Goal: Information Seeking & Learning: Learn about a topic

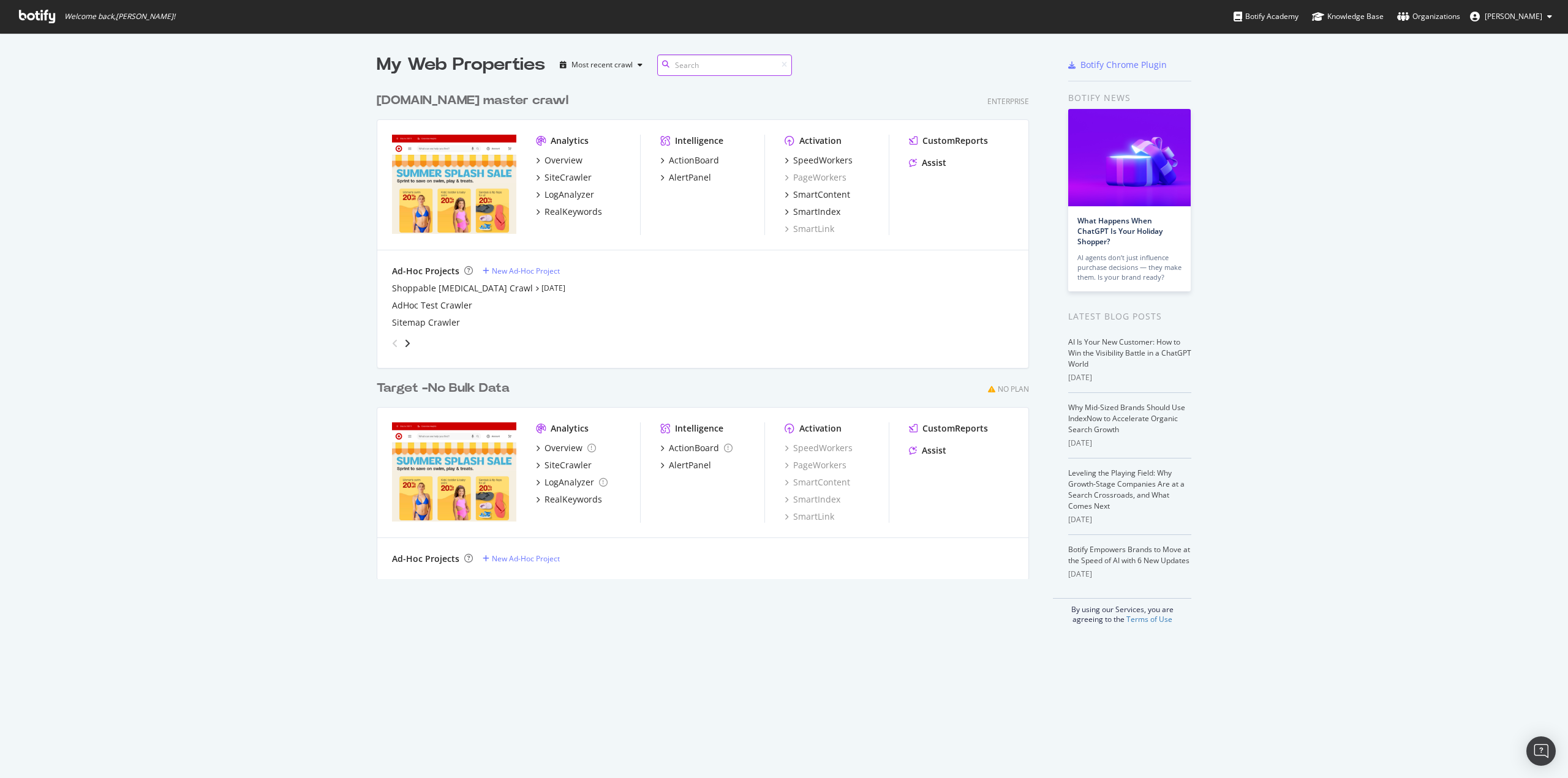
scroll to position [493, 652]
click at [928, 160] on div "Assist" at bounding box center [934, 163] width 25 height 12
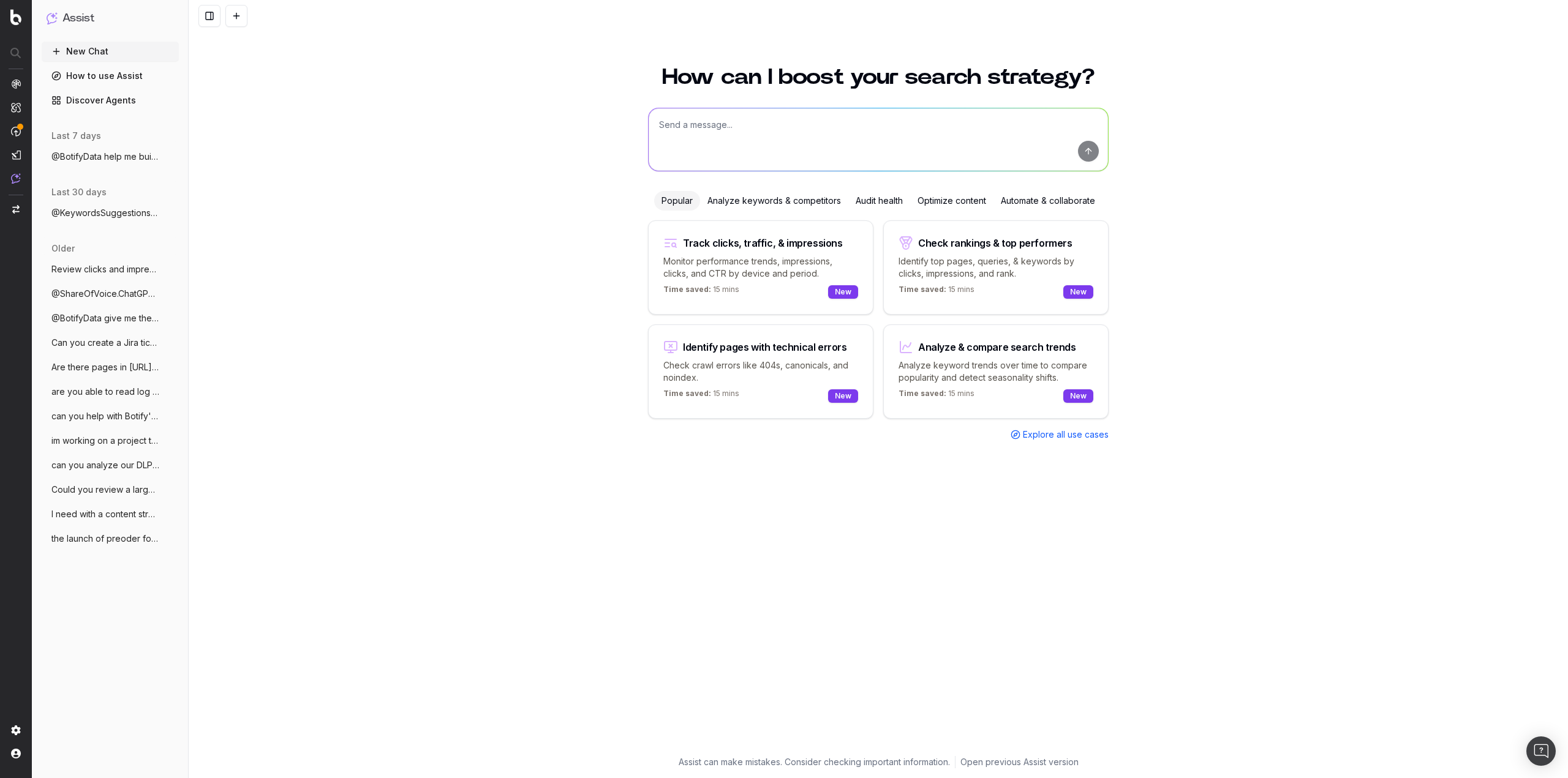
click at [95, 156] on span "@BotifyData help me build a real keyword" at bounding box center [105, 157] width 107 height 12
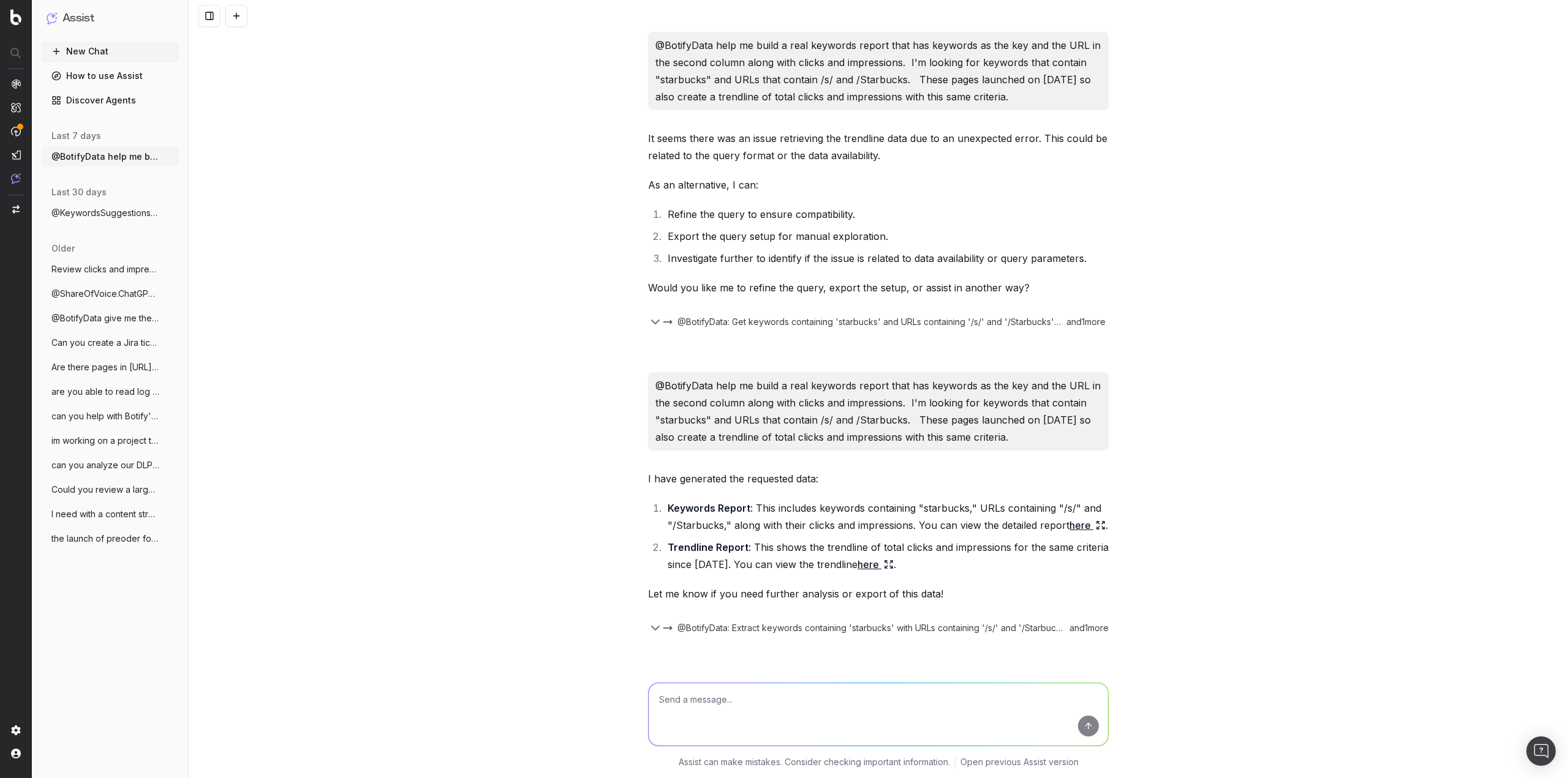
click at [76, 79] on link "How to use Assist" at bounding box center [110, 77] width 137 height 20
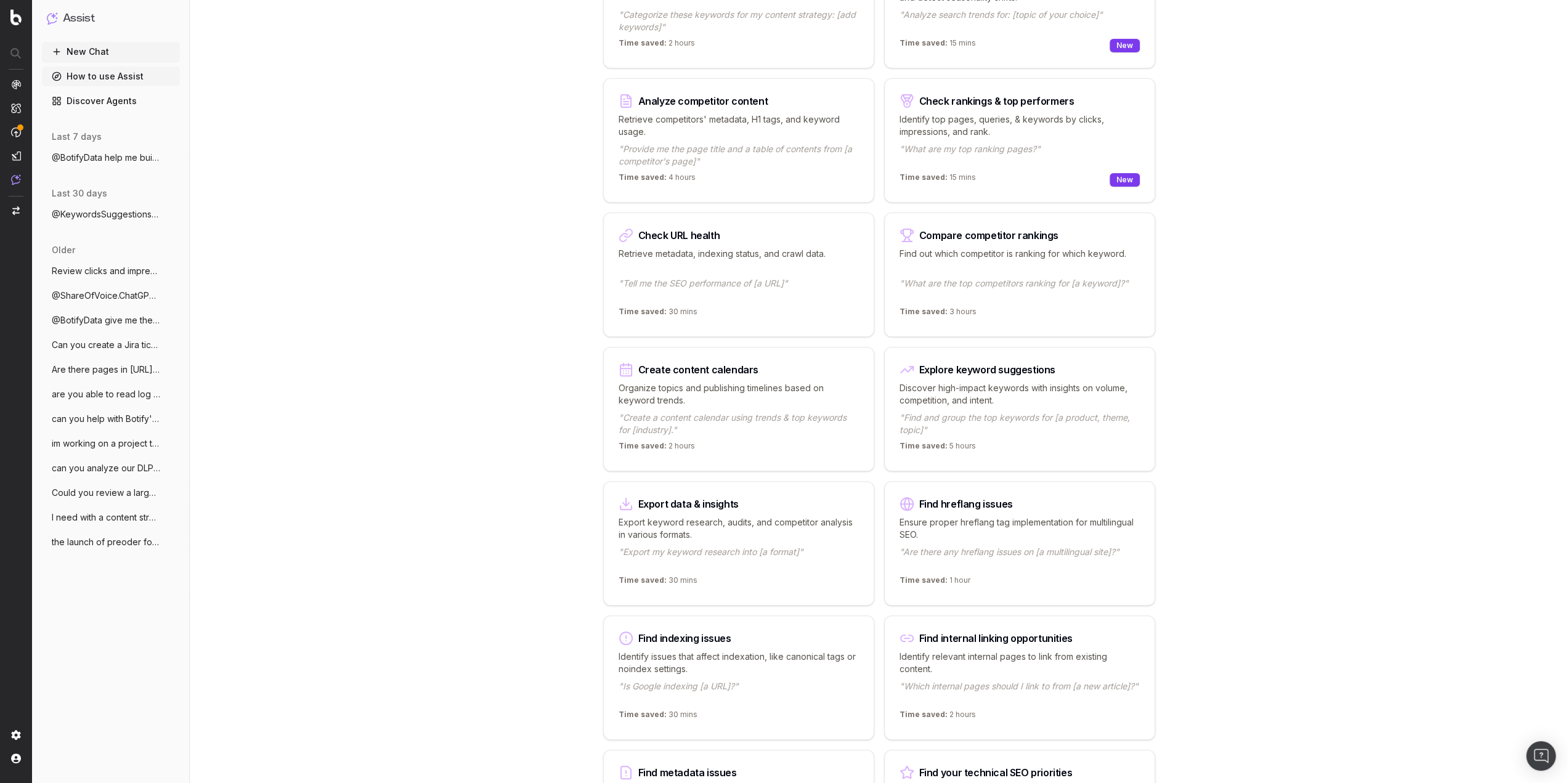
scroll to position [247, 0]
click at [945, 391] on p "Discover high-impact keywords with insights on volume, competition, and intent." at bounding box center [1019, 392] width 240 height 25
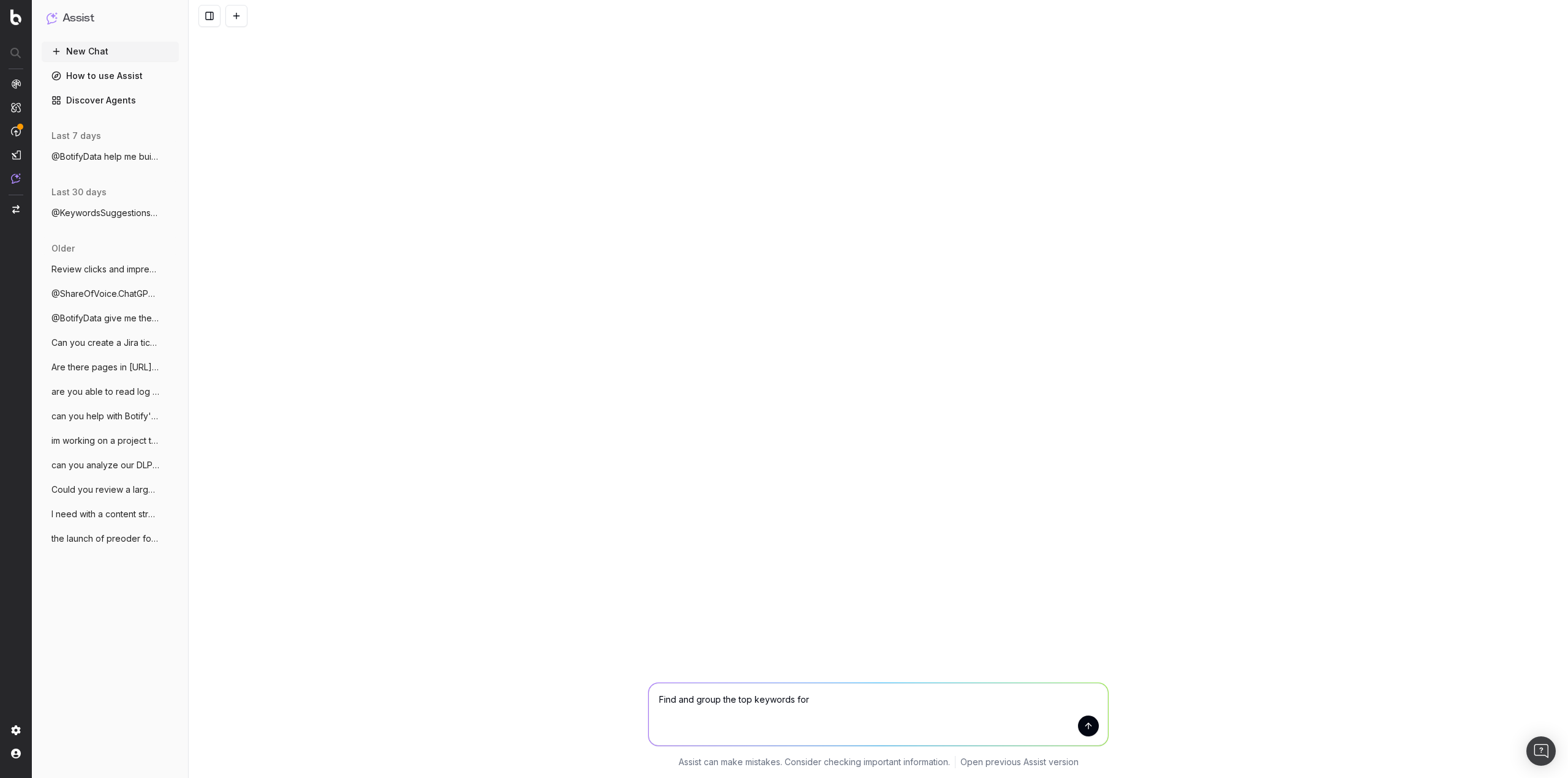
click at [838, 700] on textarea "Find and group the top keywords for" at bounding box center [878, 714] width 459 height 63
click at [80, 78] on link "How to use Assist" at bounding box center [110, 77] width 137 height 20
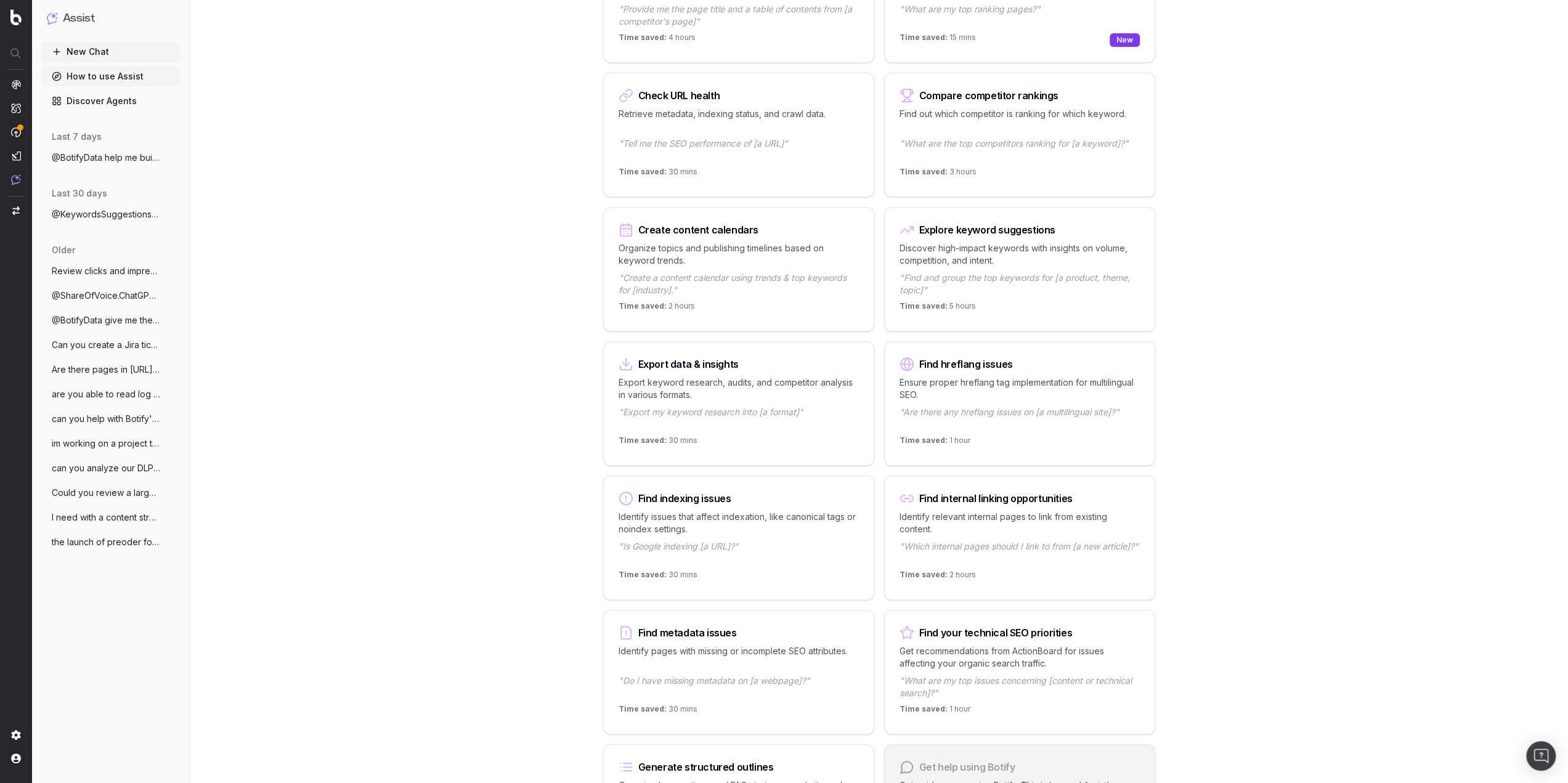
scroll to position [323, 0]
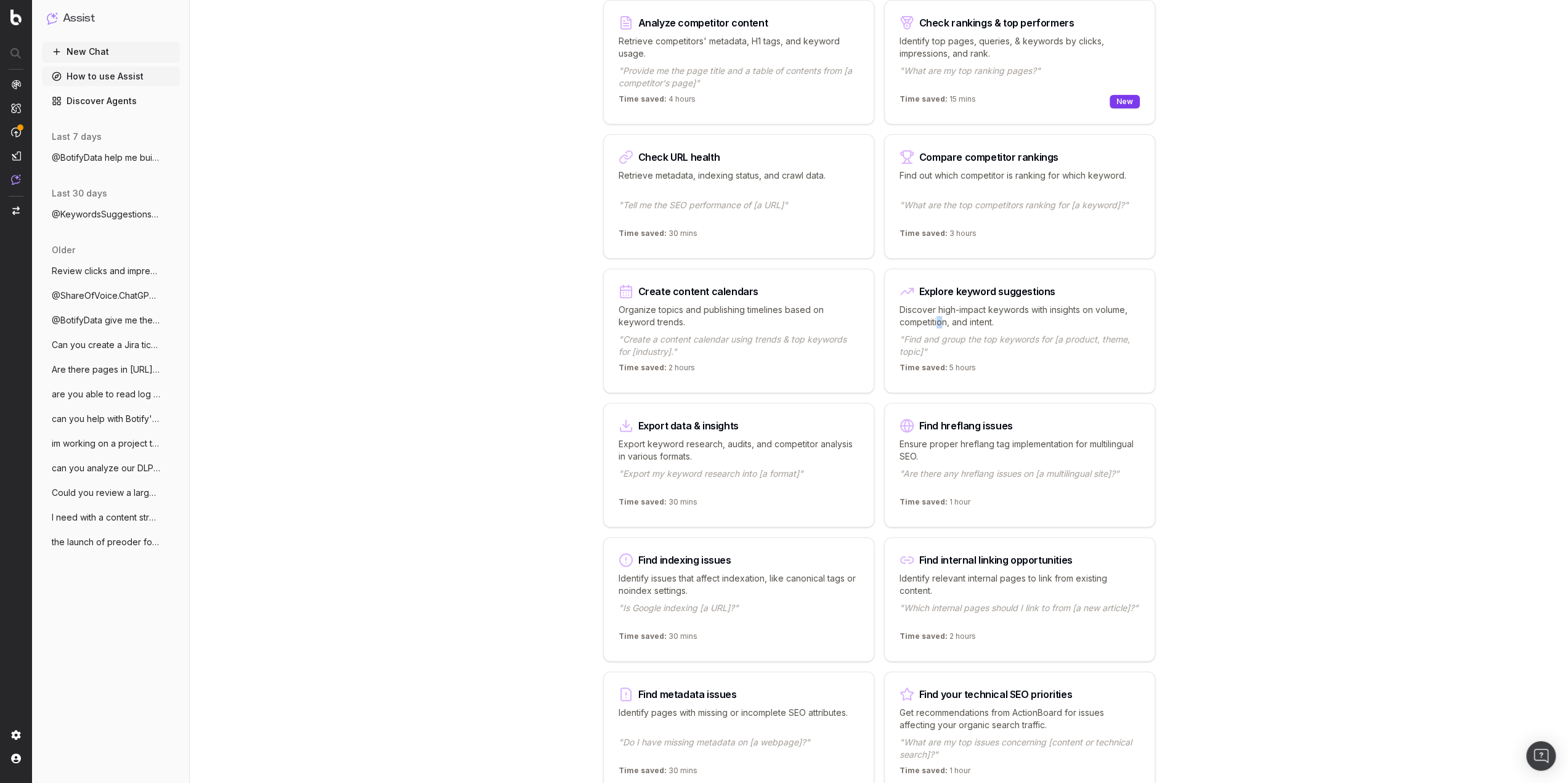
click at [940, 316] on p "Discover high-impact keywords with insights on volume, competition, and intent." at bounding box center [1019, 316] width 240 height 25
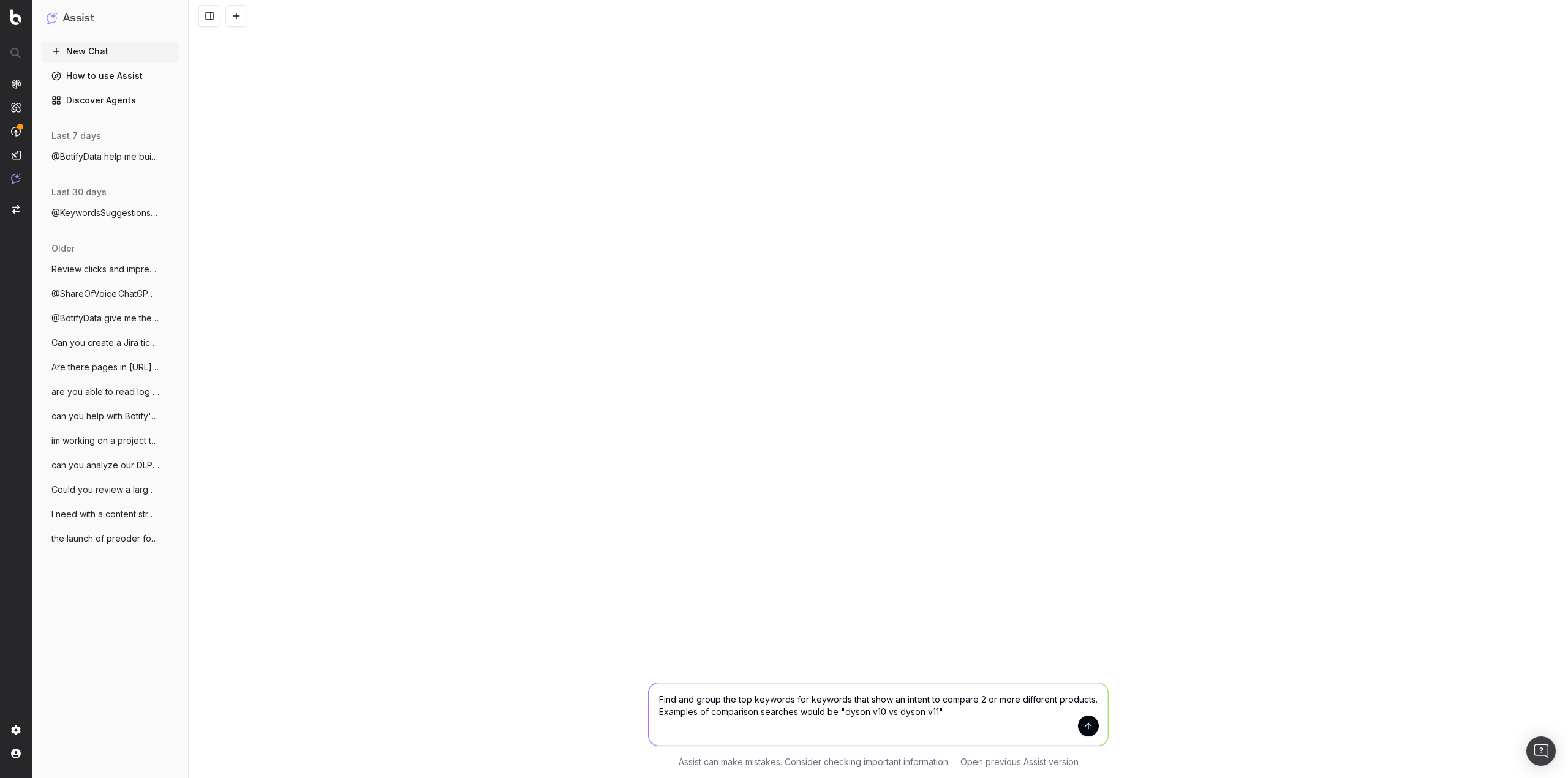
type textarea "Find and group the top keywords for keywords that show an intent to compare 2 o…"
click at [1088, 717] on button "submit" at bounding box center [1088, 726] width 21 height 21
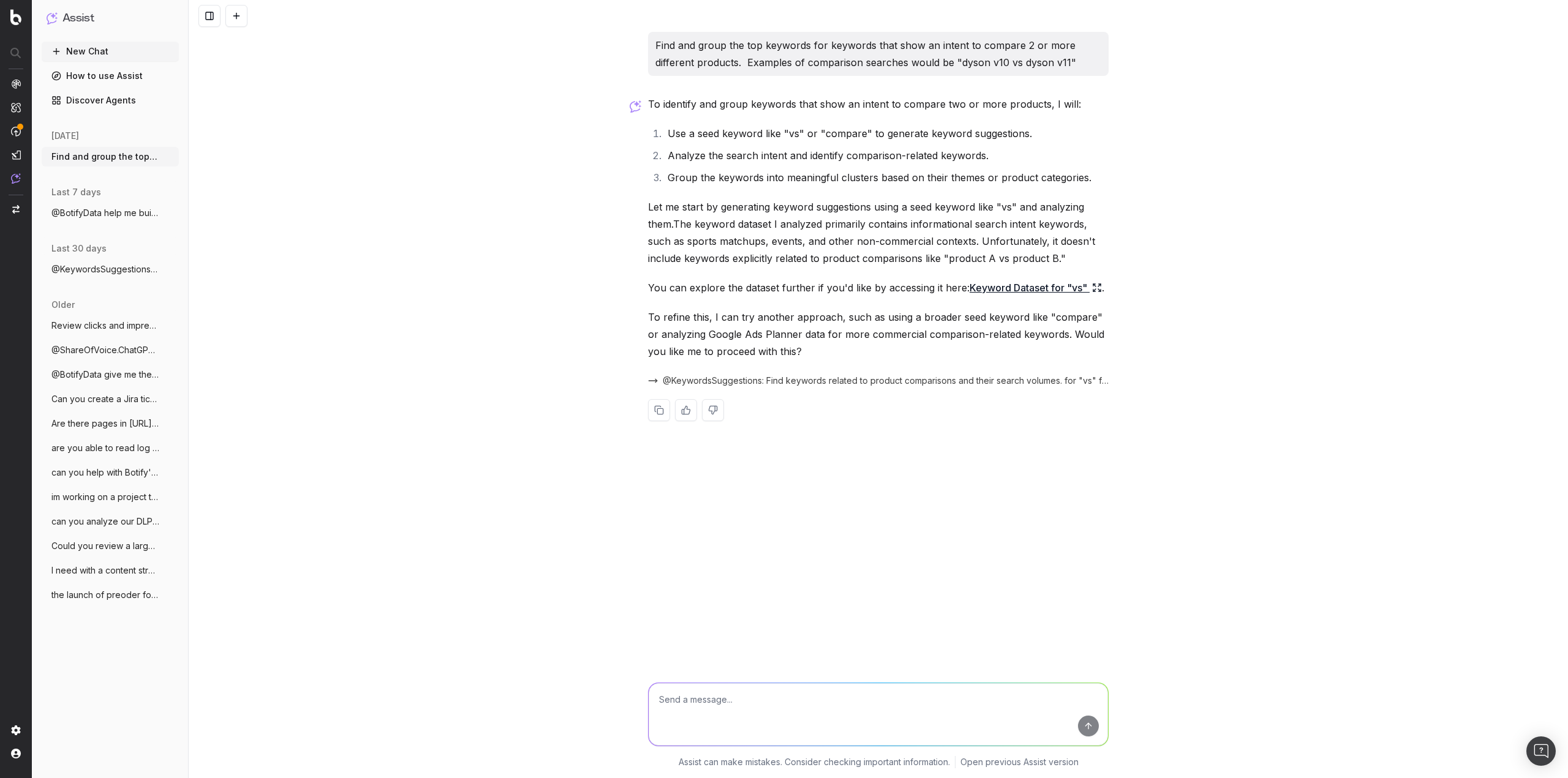
click at [1038, 287] on link "Keyword Dataset for "vs"" at bounding box center [1035, 287] width 132 height 17
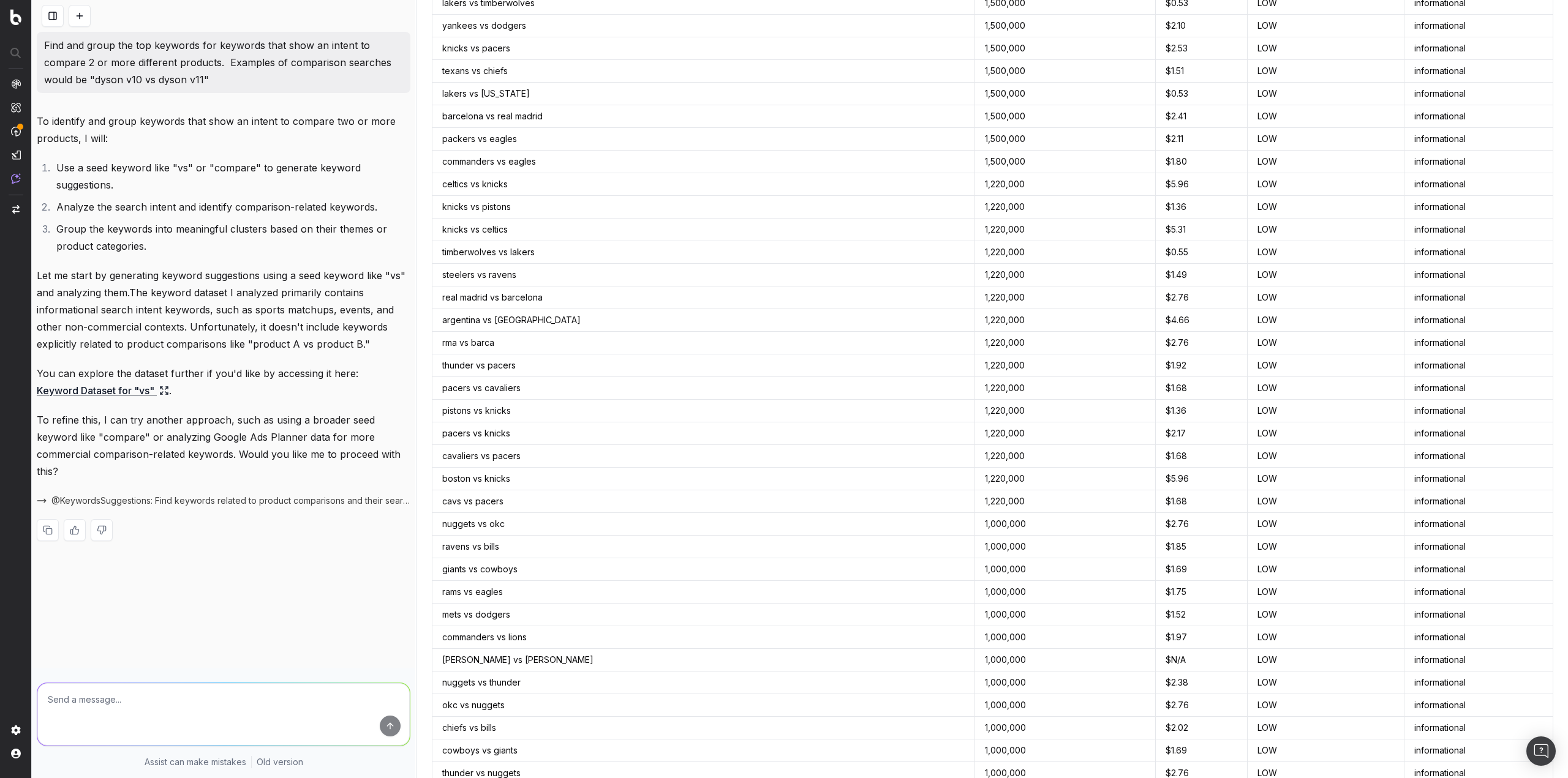
scroll to position [1225, 0]
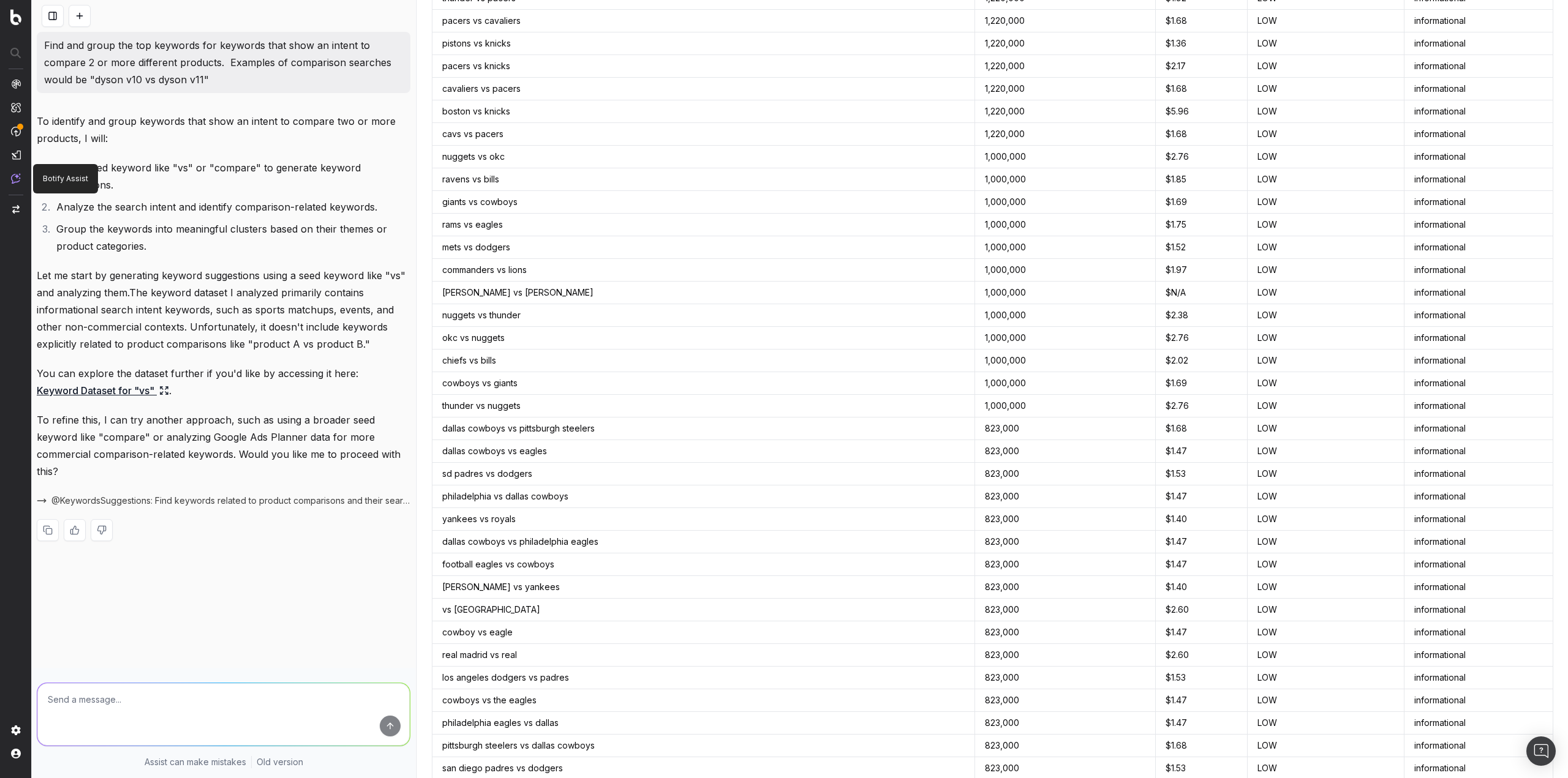
click at [15, 180] on img at bounding box center [16, 178] width 10 height 10
click at [11, 176] on img at bounding box center [16, 178] width 10 height 10
click at [51, 16] on button at bounding box center [53, 16] width 22 height 22
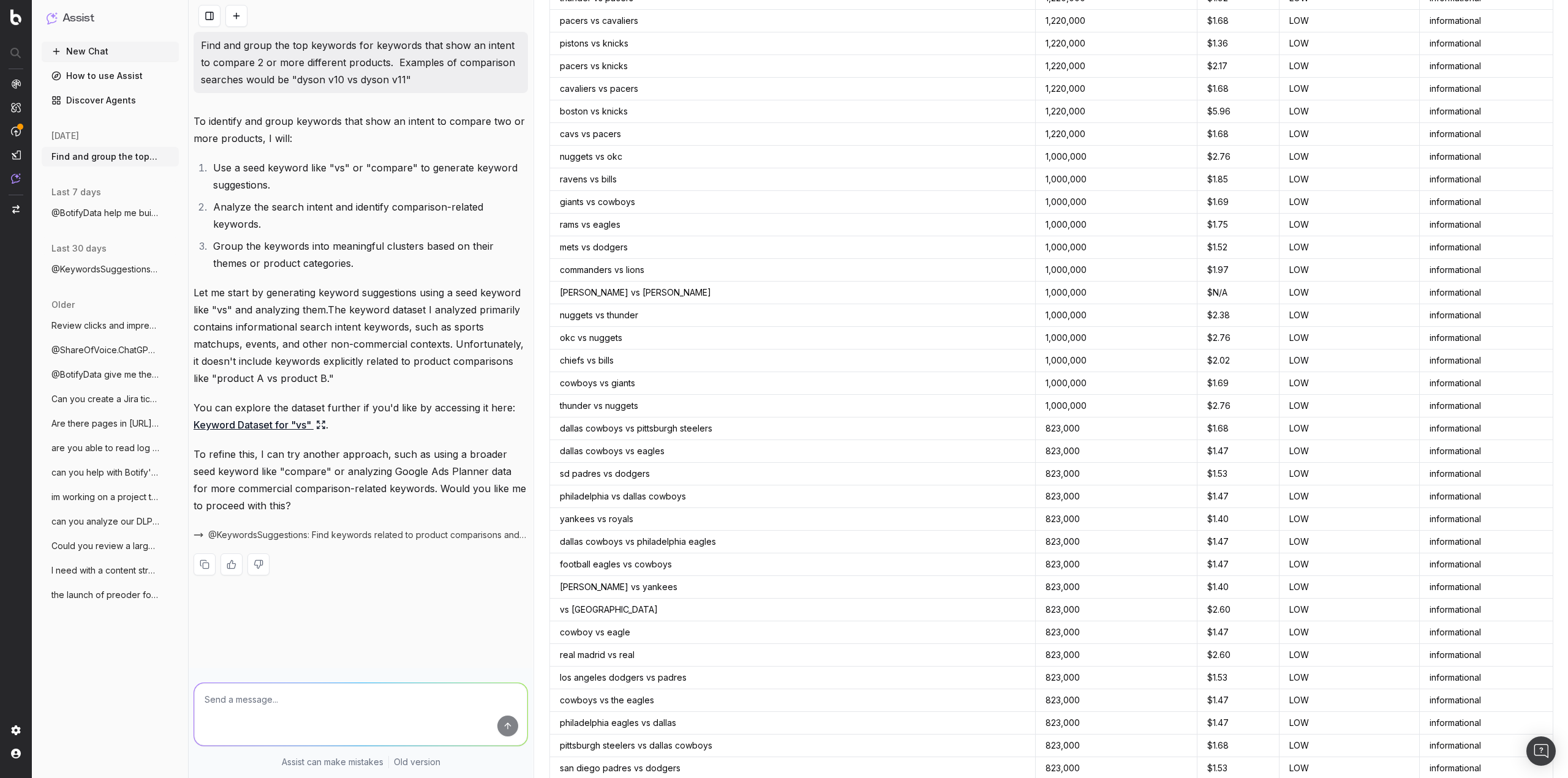
click at [84, 54] on button "New Chat" at bounding box center [110, 52] width 137 height 20
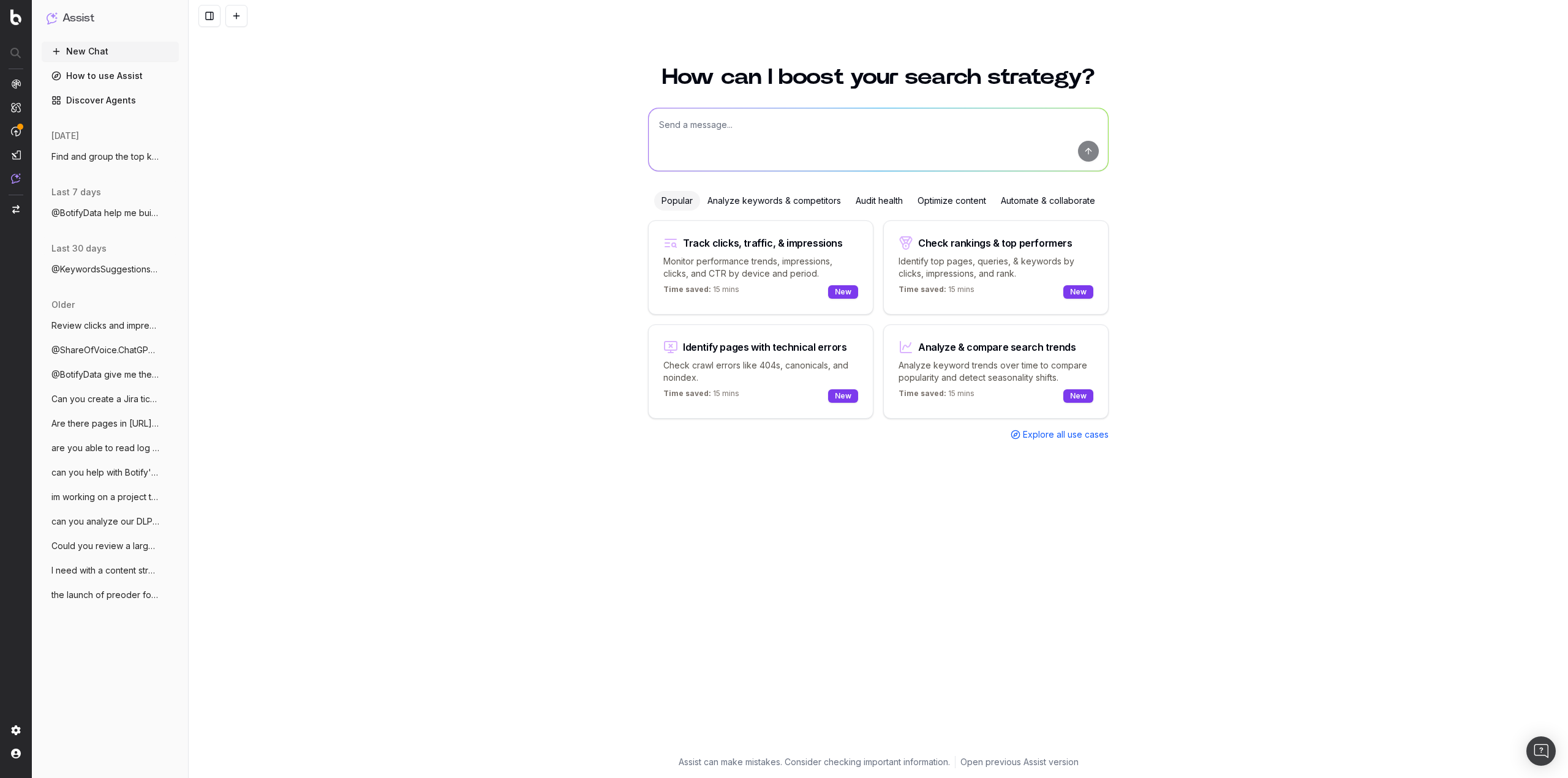
click at [751, 146] on textarea at bounding box center [878, 139] width 459 height 63
click at [738, 204] on span "Execute a query over Botify Datamodel (SiteCrawler, RealKeywords...)" at bounding box center [834, 205] width 251 height 9
click at [869, 133] on textarea "@BotifyData" at bounding box center [878, 139] width 459 height 63
click at [740, 130] on textarea "@BotifyData" at bounding box center [878, 139] width 459 height 63
click at [827, 157] on textarea "@BotifyData" at bounding box center [878, 139] width 459 height 63
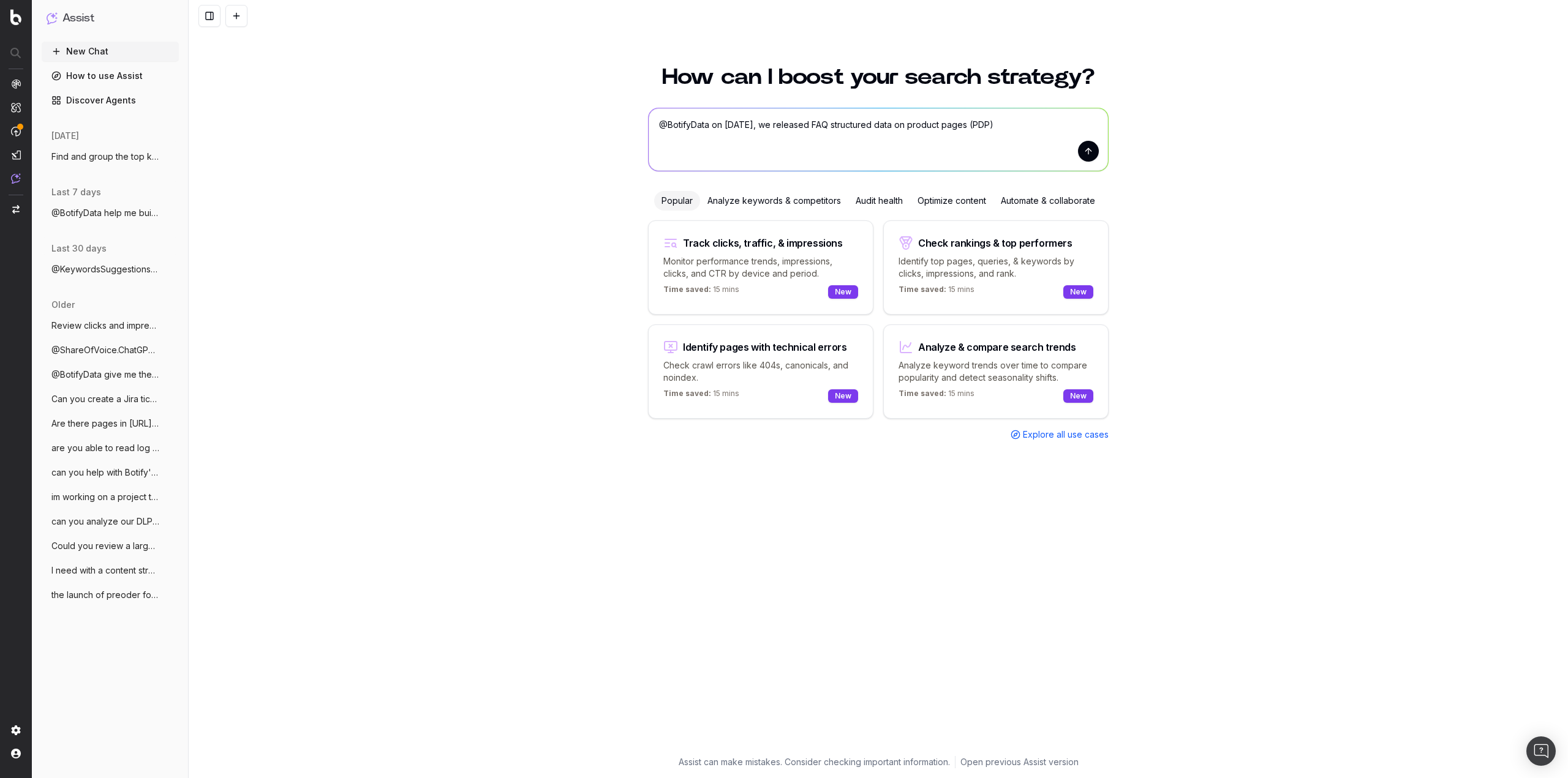
click at [1015, 124] on textarea "@BotifyData on August 8th, we released FAQ structured data on product pages (PD…" at bounding box center [878, 139] width 459 height 63
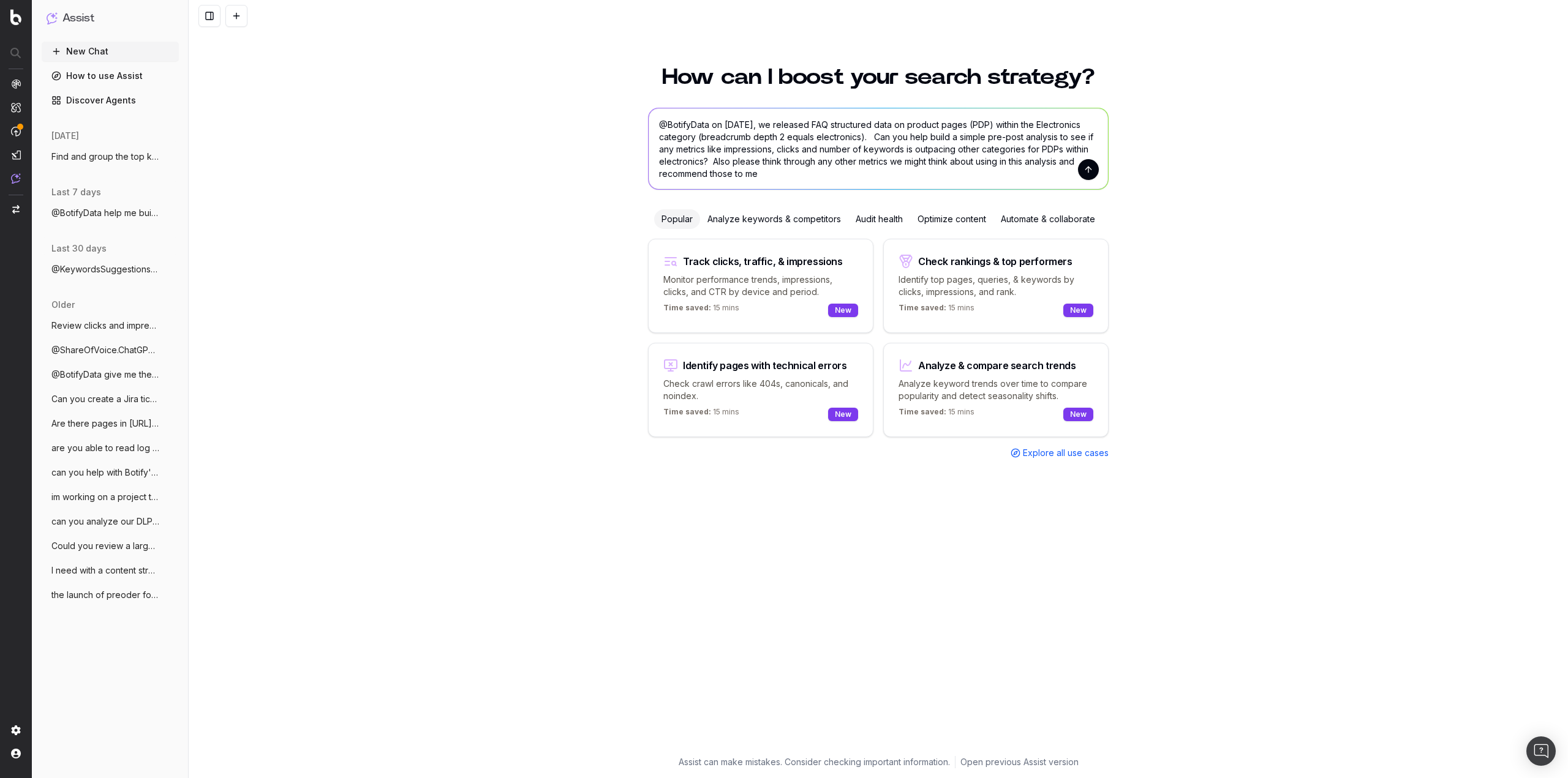
click at [779, 183] on textarea "@BotifyData on August 8th, we released FAQ structured data on product pages (PD…" at bounding box center [878, 148] width 459 height 80
type textarea "@BotifyData on August 8th, we released FAQ structured data on product pages (PD…"
click at [1087, 172] on button "submit" at bounding box center [1088, 169] width 21 height 21
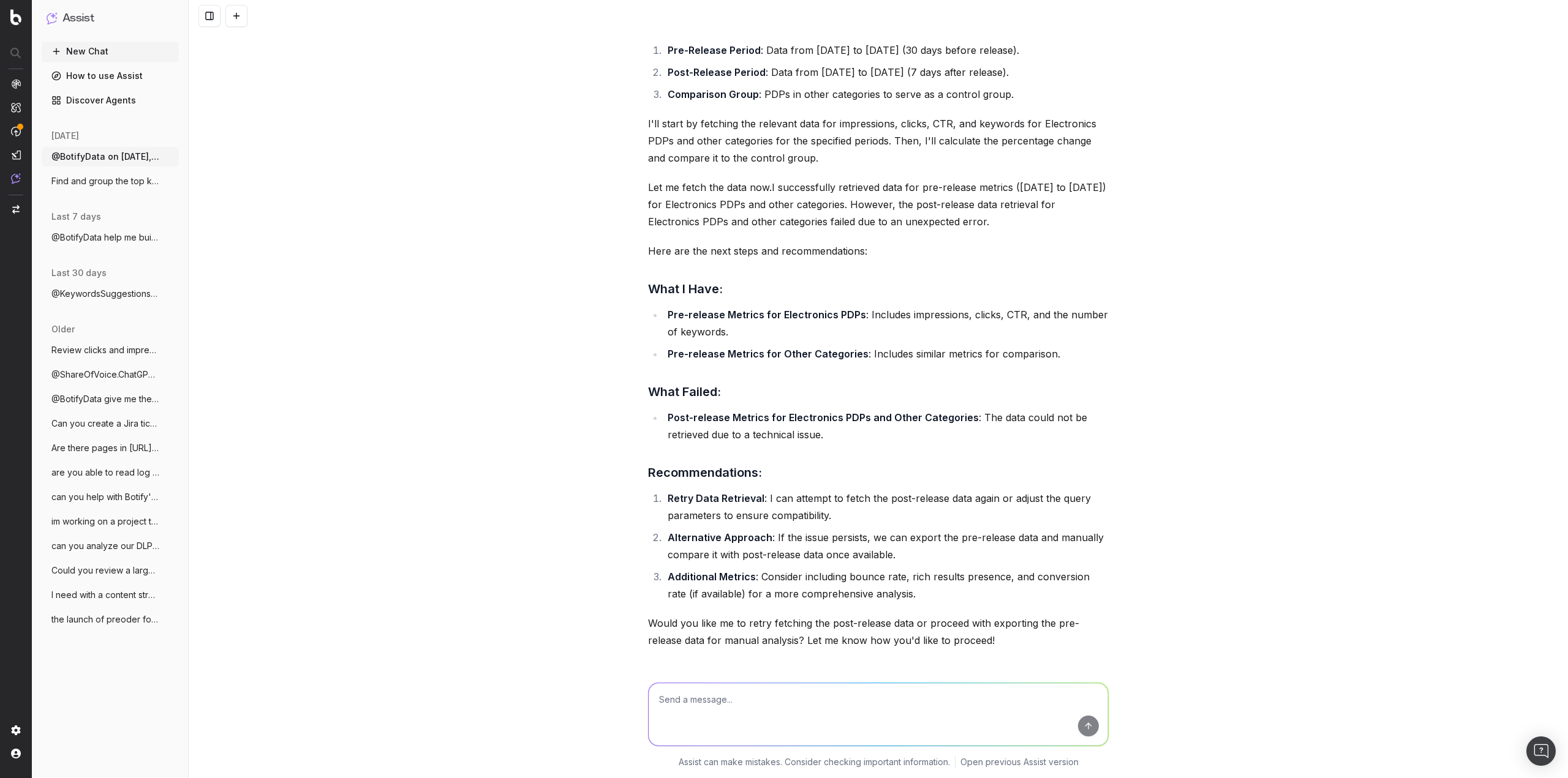
scroll to position [512, 0]
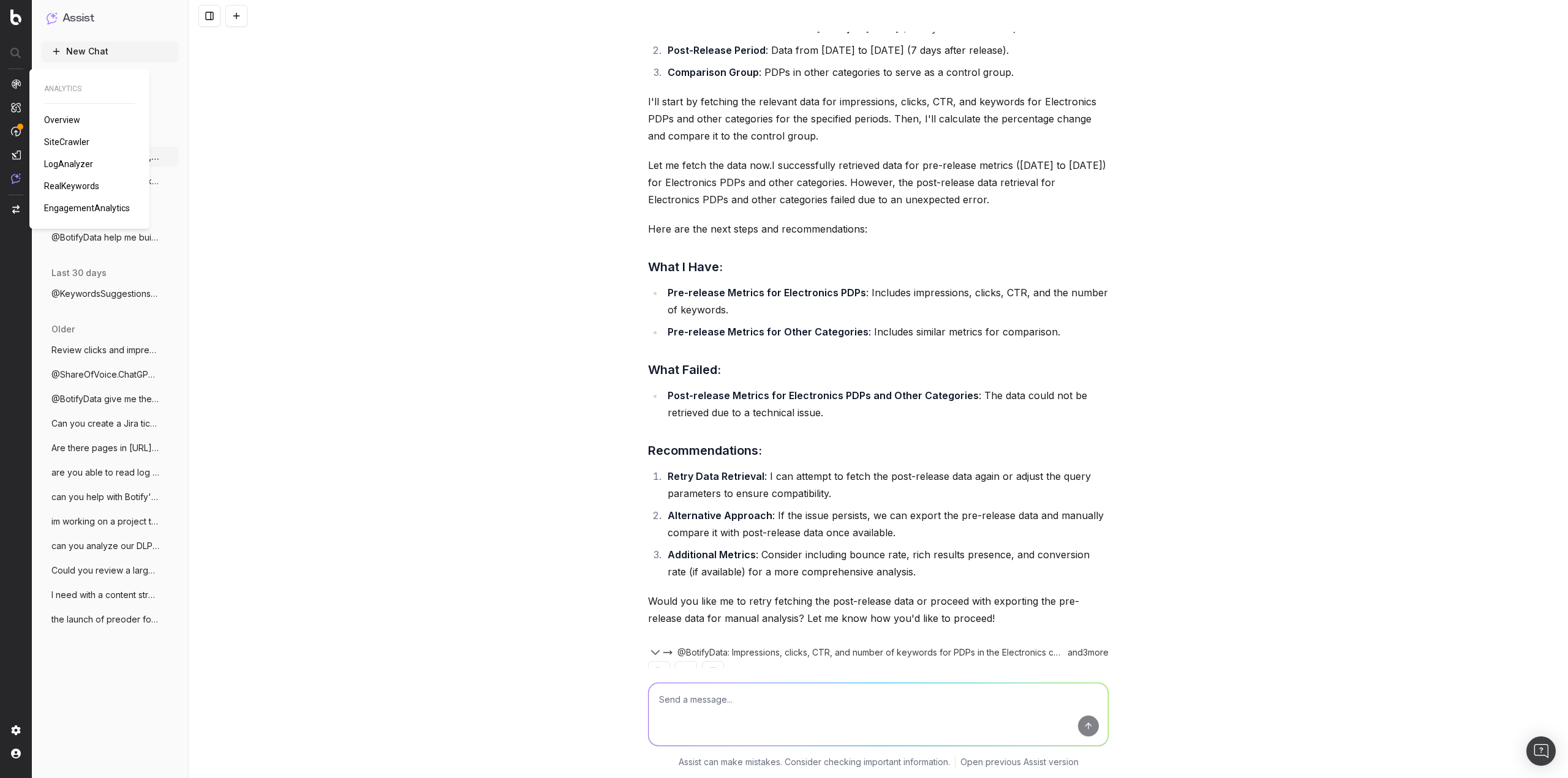
click at [75, 188] on span "RealKeywords" at bounding box center [71, 186] width 55 height 10
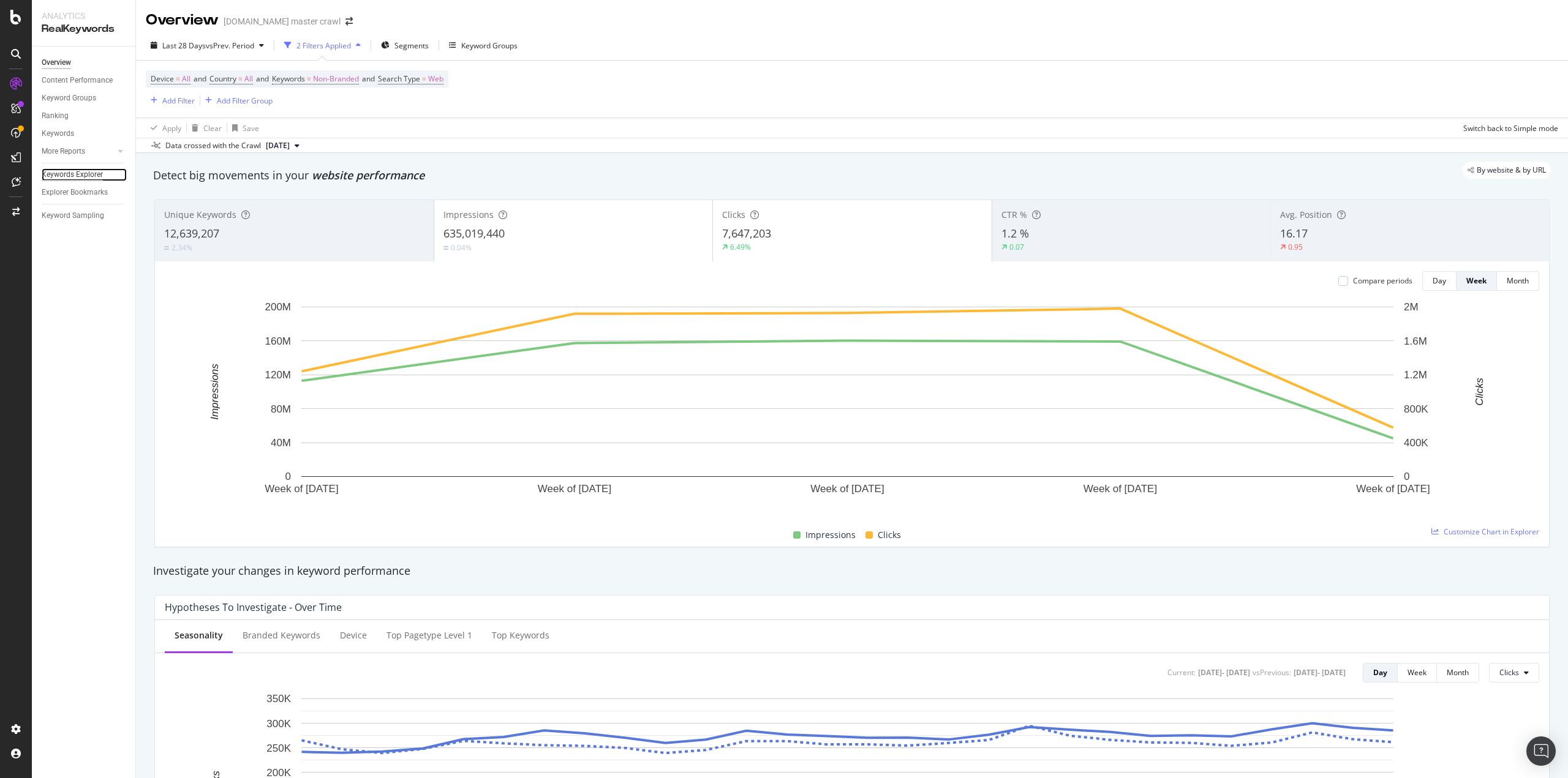
click at [89, 173] on div "Keywords Explorer" at bounding box center [73, 174] width 62 height 13
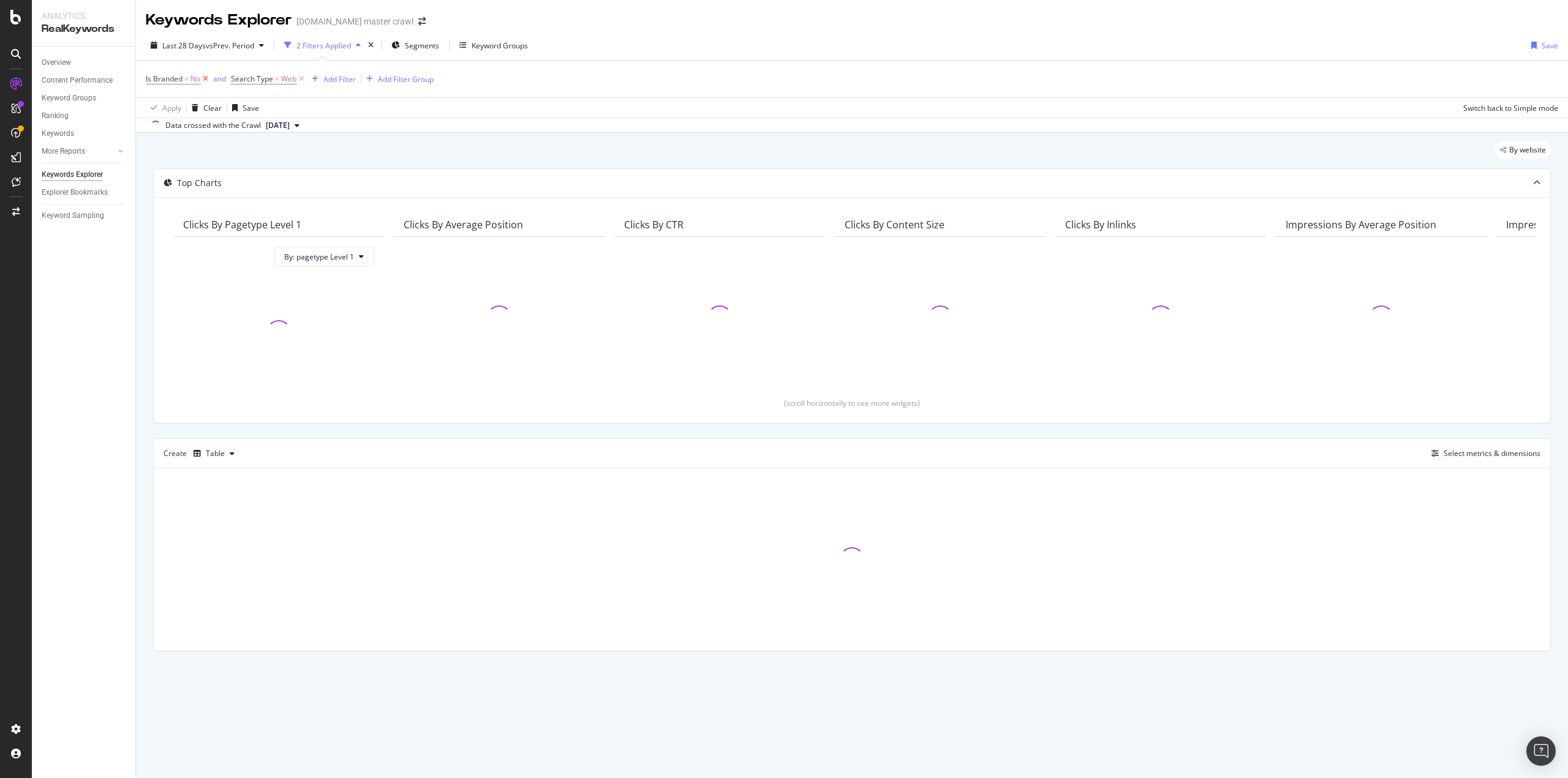
click at [204, 79] on icon at bounding box center [206, 78] width 10 height 12
click at [257, 85] on div "Add Filter" at bounding box center [245, 79] width 49 height 14
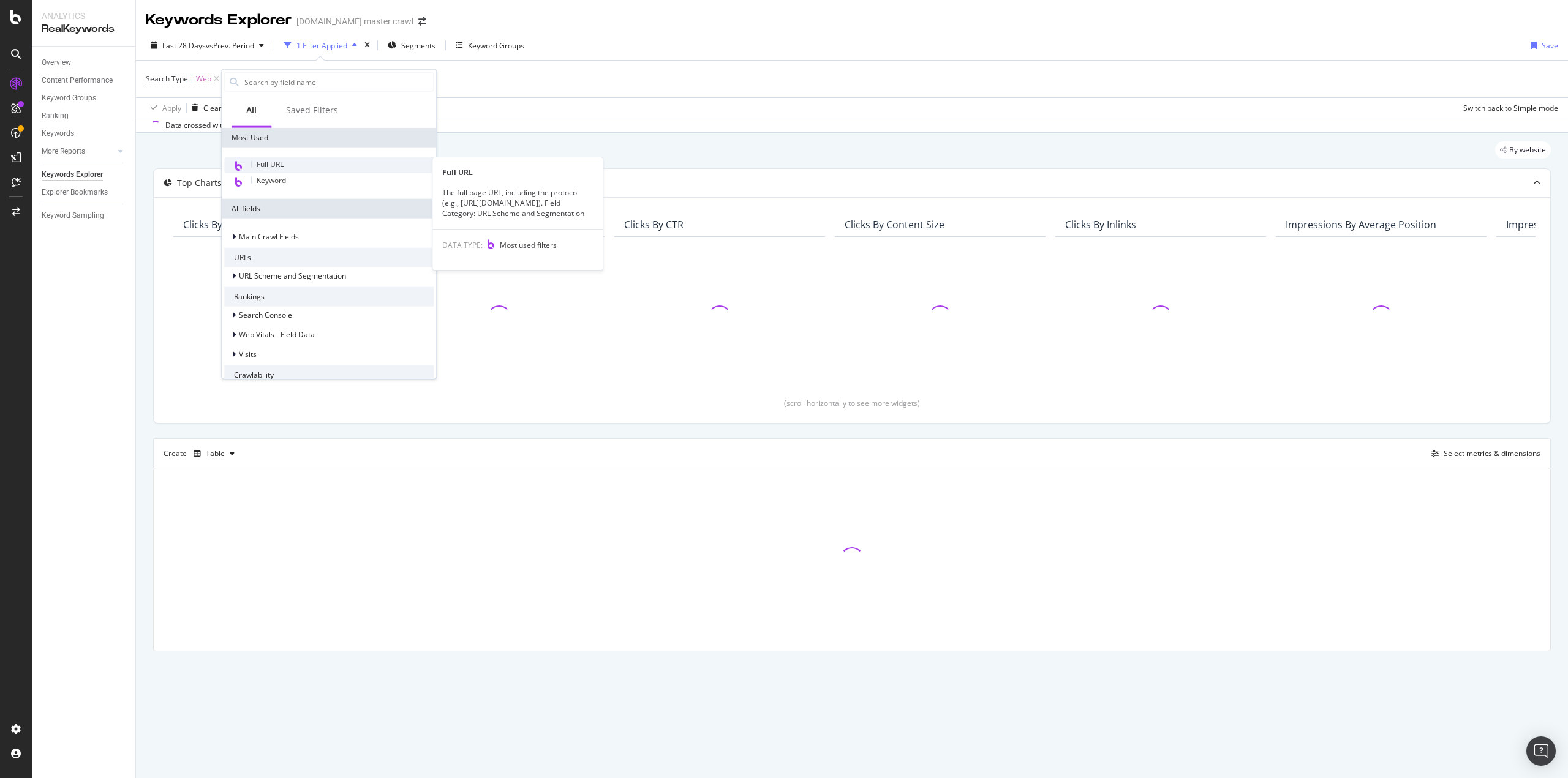
click at [284, 164] on div "Full URL" at bounding box center [329, 165] width 210 height 16
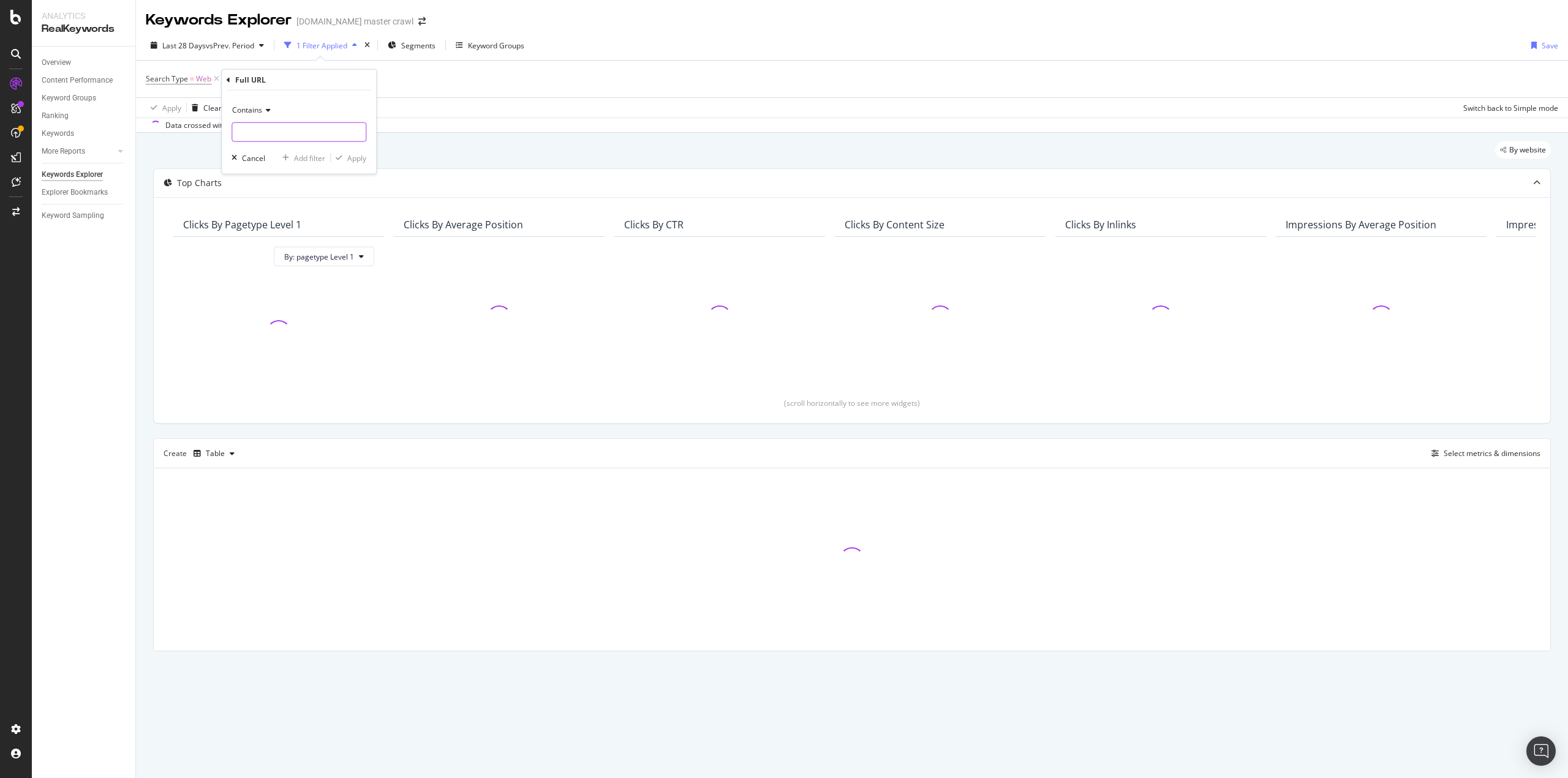
click at [279, 127] on input "text" at bounding box center [299, 132] width 133 height 20
type input "/sl/"
click at [301, 161] on div "Add filter" at bounding box center [309, 157] width 31 height 10
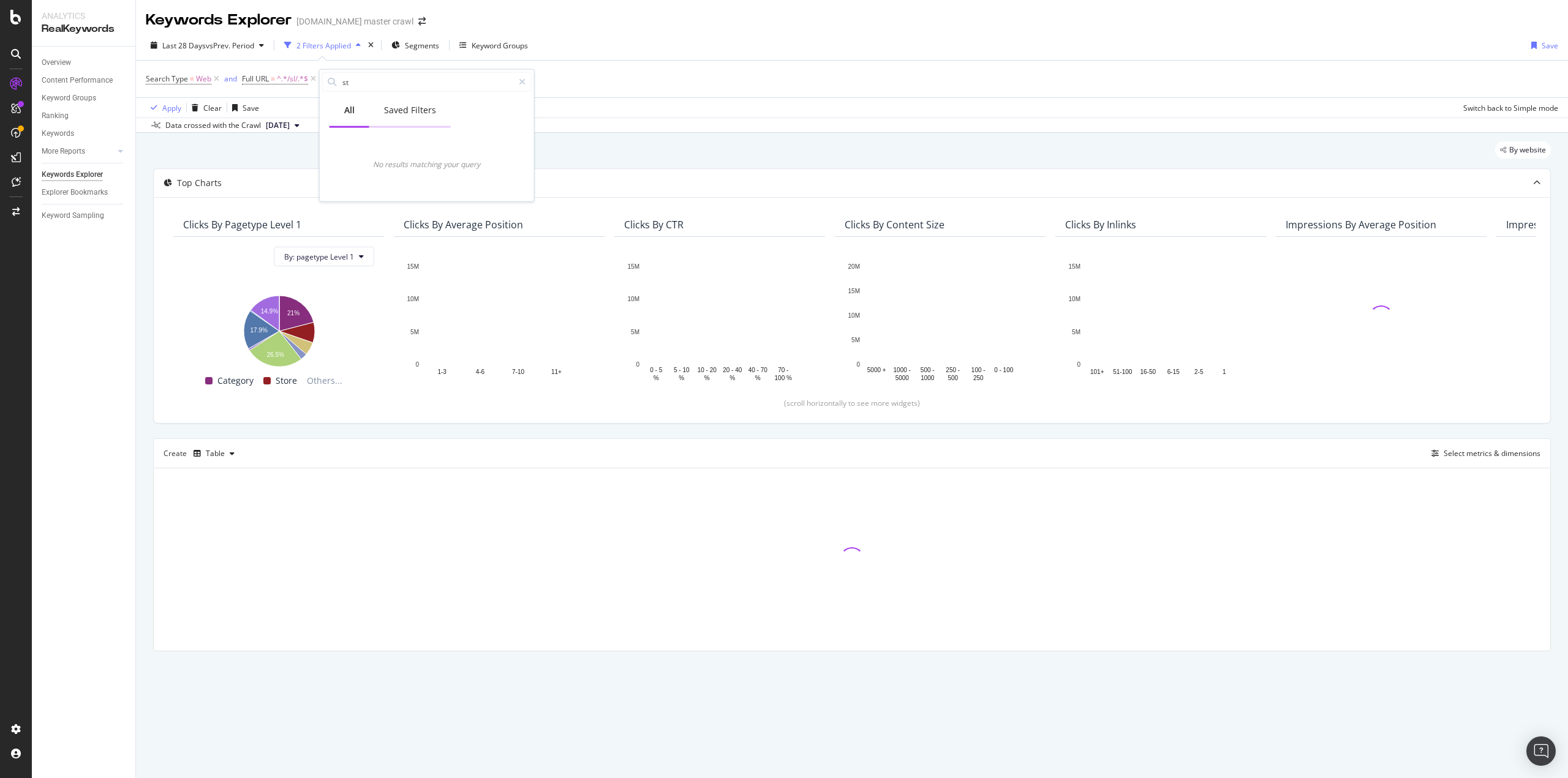
type input "s"
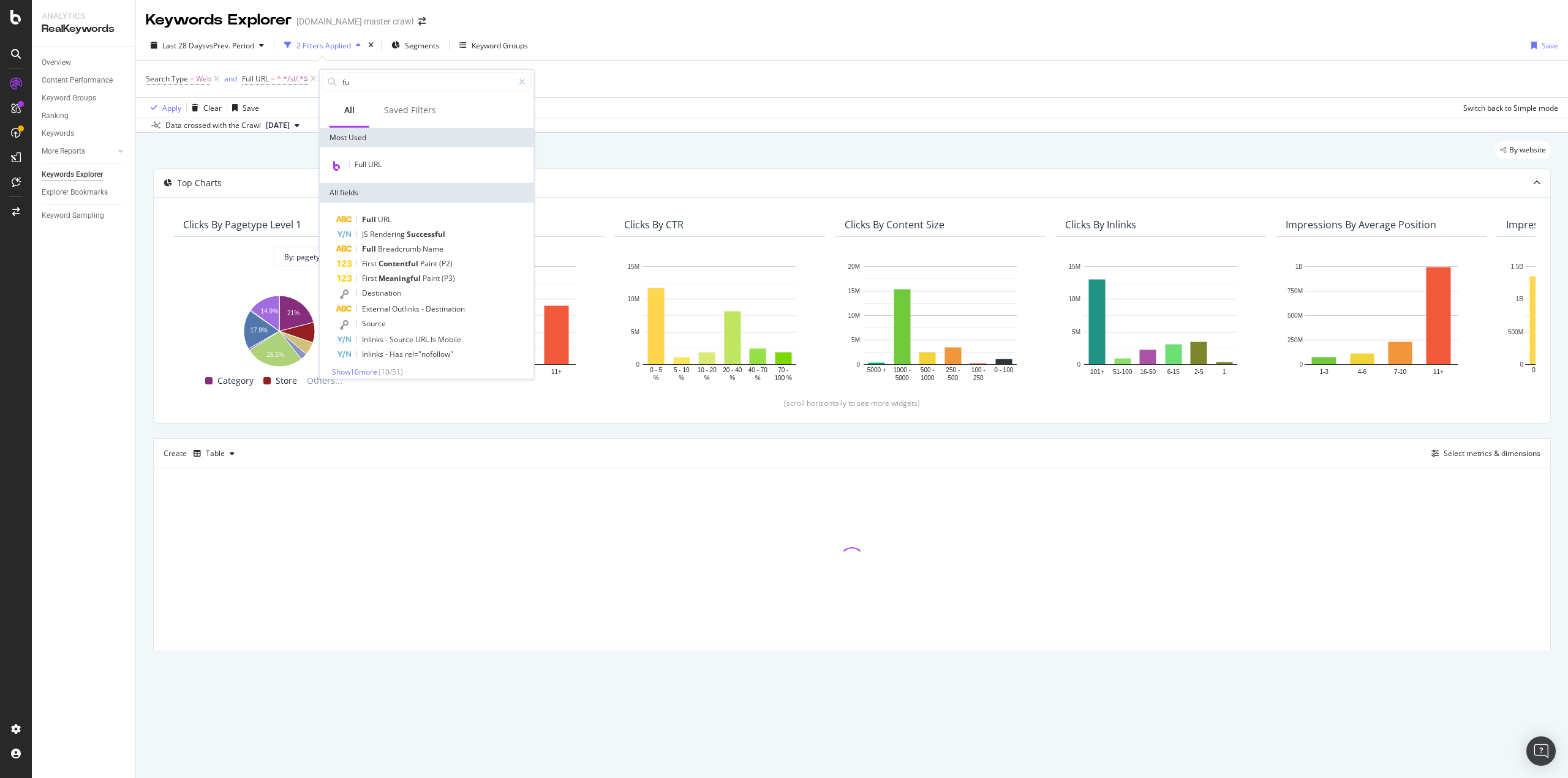
type input "fu"
click at [400, 176] on div "Full URL" at bounding box center [427, 166] width 215 height 36
click at [394, 166] on div "Full URL" at bounding box center [426, 165] width 210 height 16
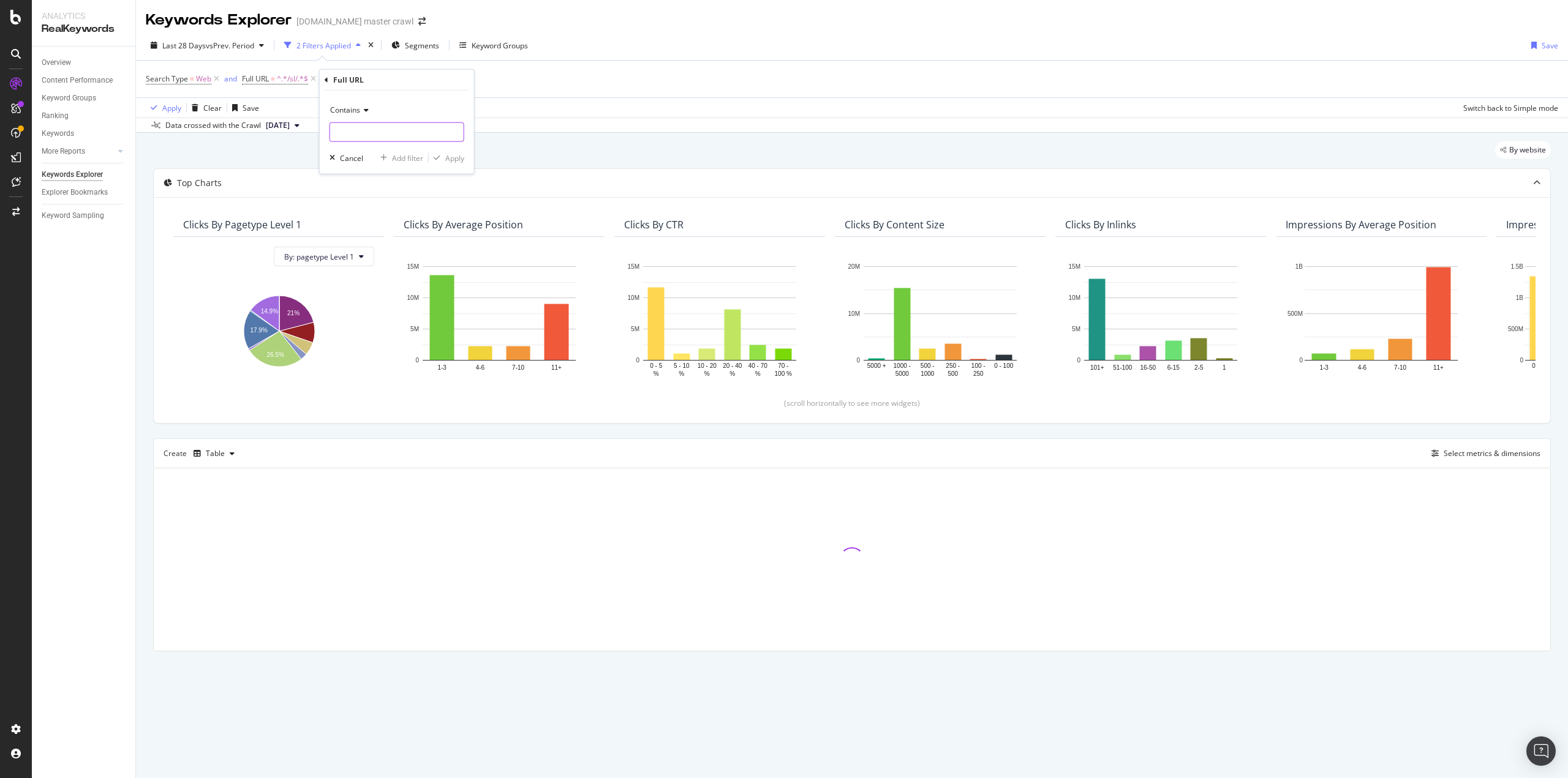
click at [370, 134] on input "text" at bounding box center [396, 132] width 133 height 20
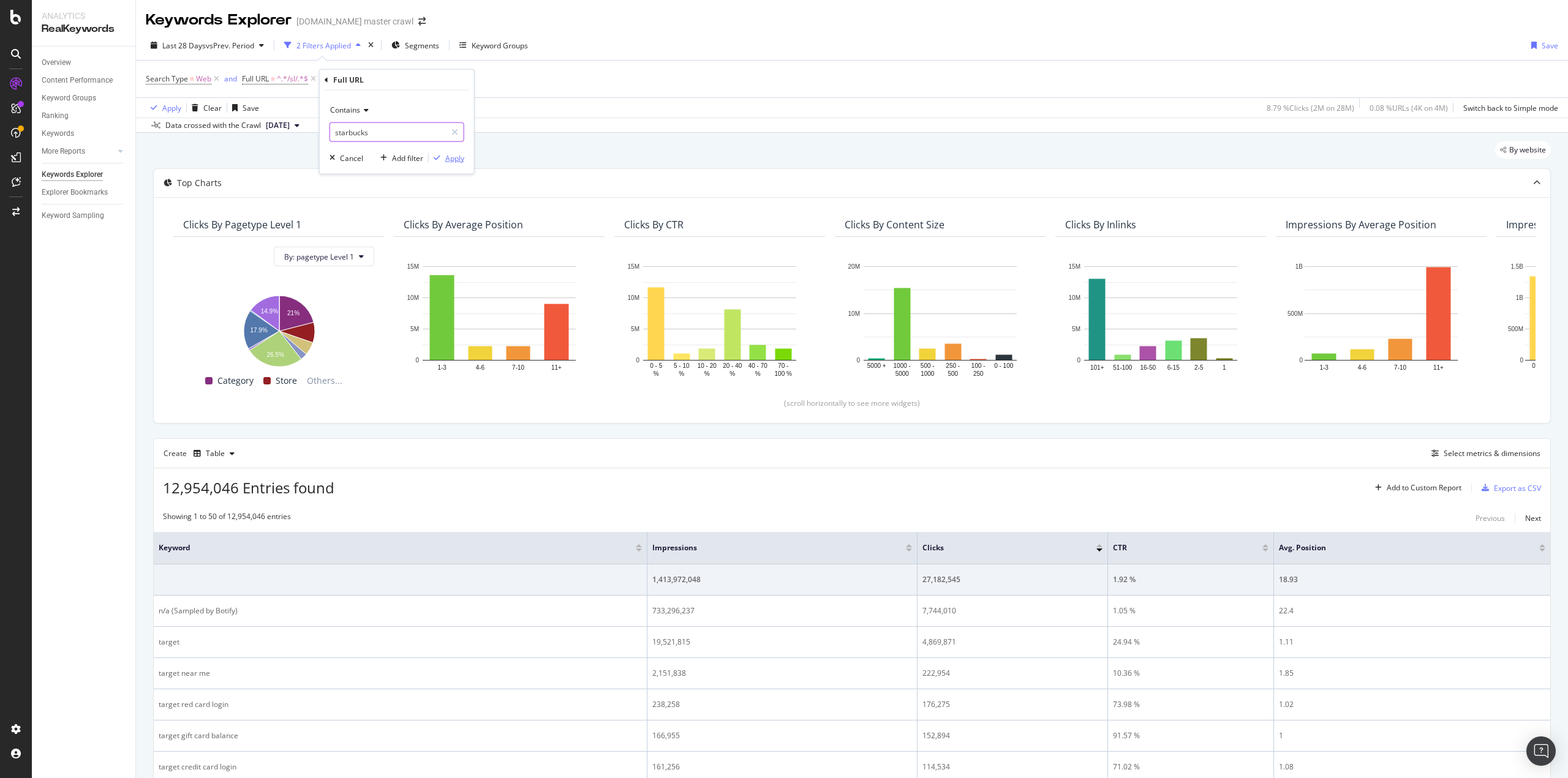
type input "starbucks"
click at [462, 160] on div "Apply" at bounding box center [454, 157] width 19 height 10
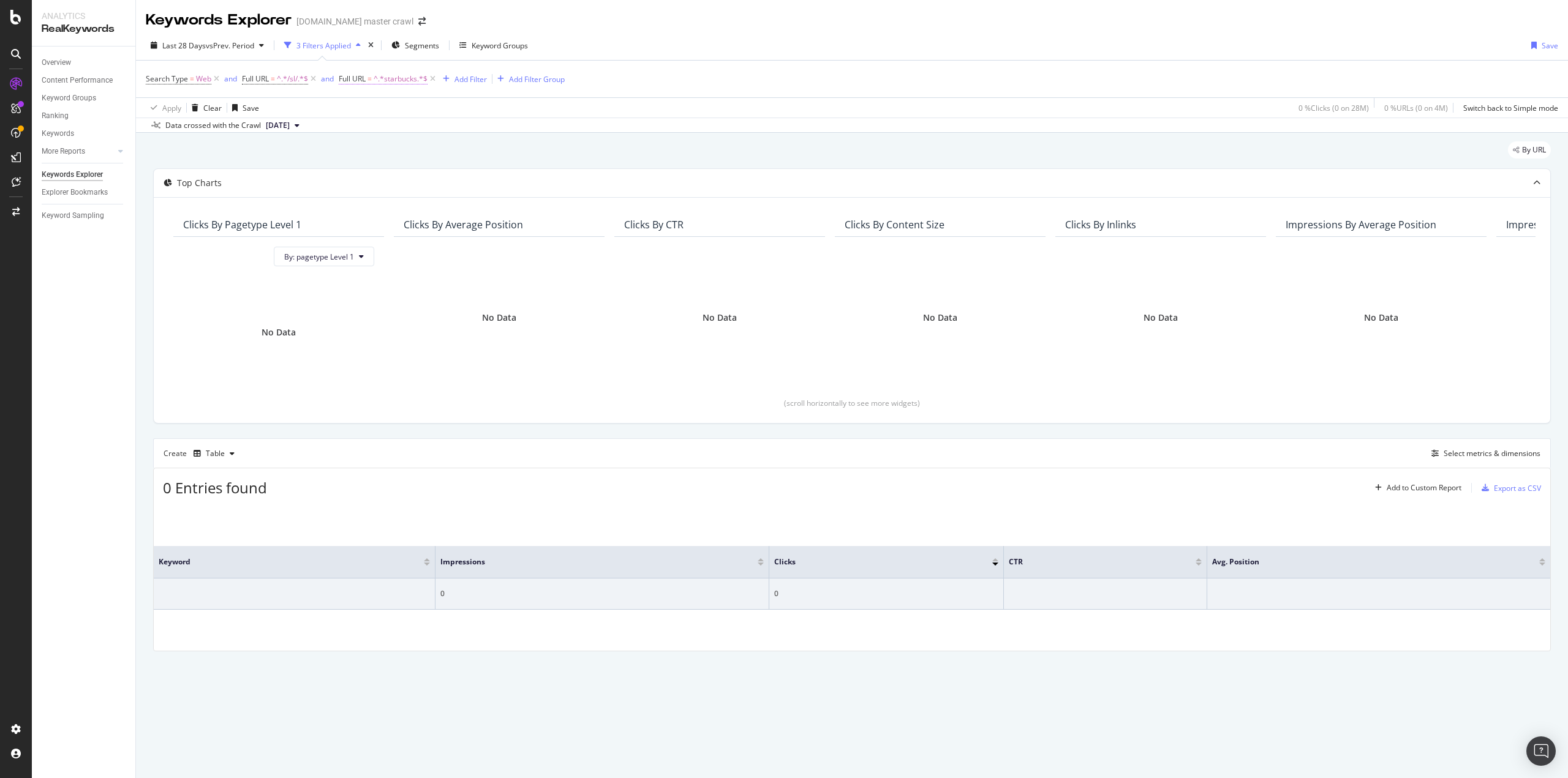
click at [389, 77] on span "^.*starbucks.*$" at bounding box center [400, 78] width 54 height 17
click at [360, 131] on input "starbucks" at bounding box center [408, 130] width 115 height 20
click at [360, 128] on input "starbucks" at bounding box center [408, 130] width 115 height 20
click at [360, 130] on input "starbucks" at bounding box center [408, 130] width 115 height 20
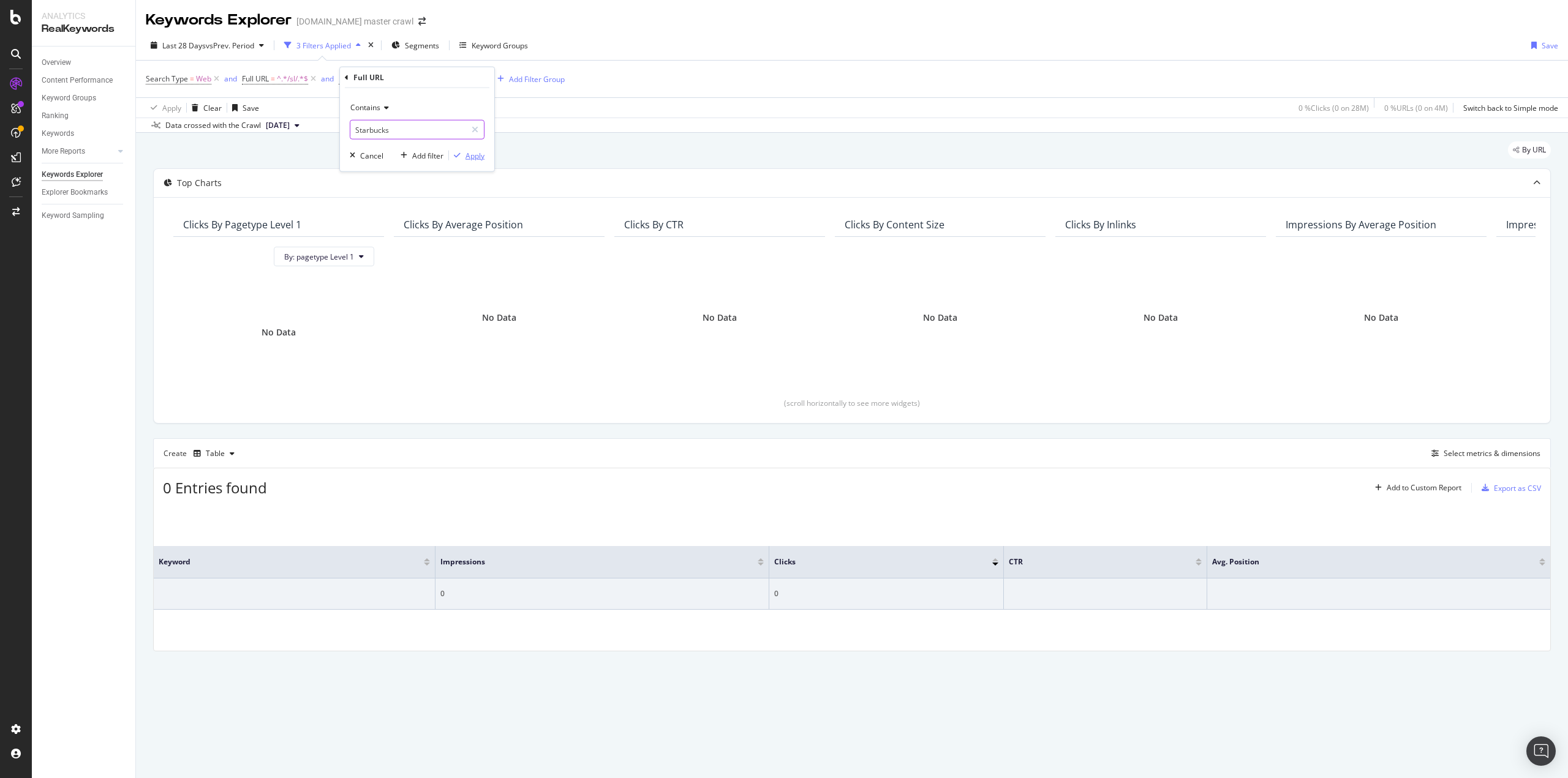
type input "Starbucks"
click at [470, 155] on div "Apply" at bounding box center [474, 155] width 19 height 10
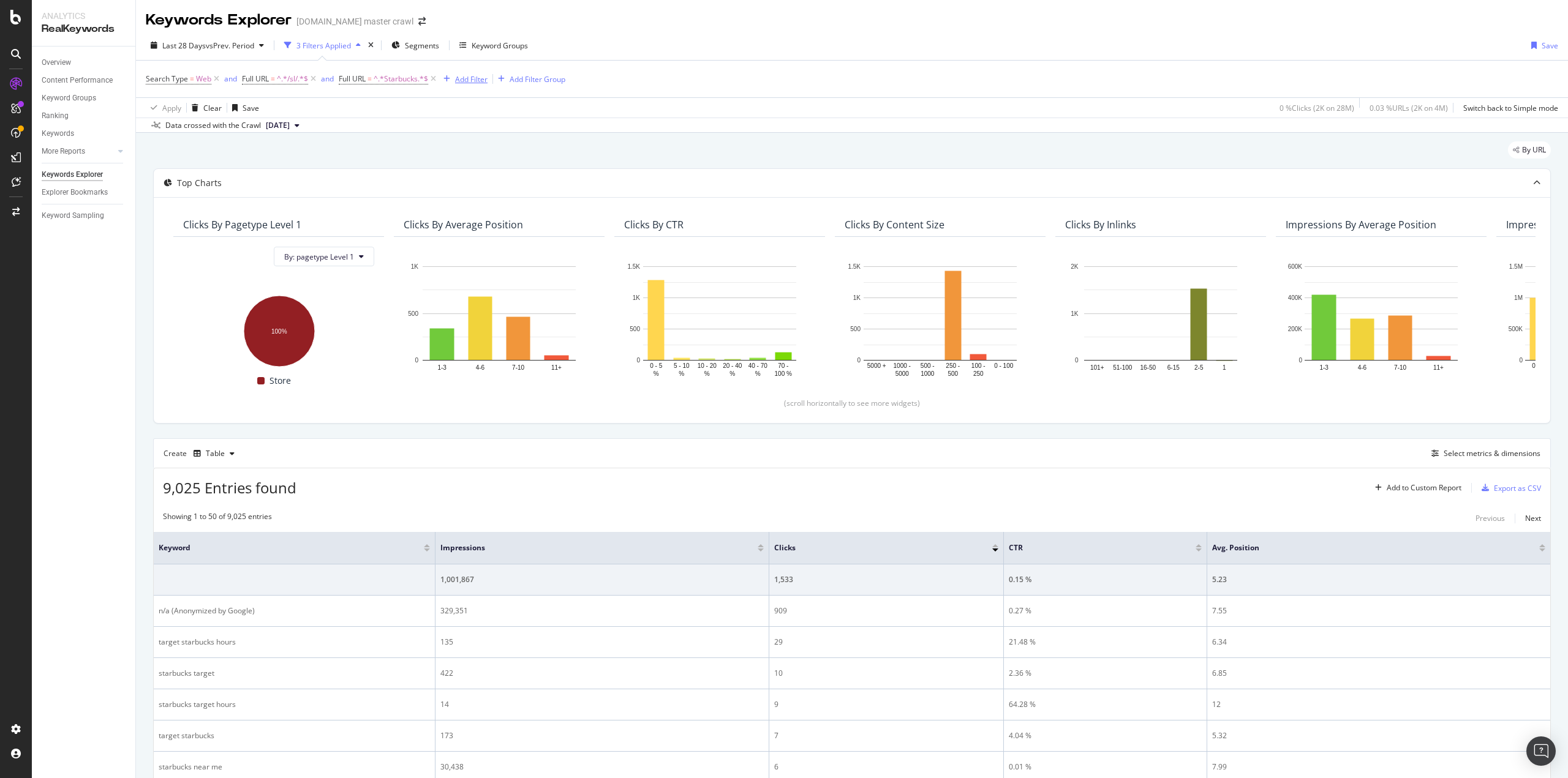
click at [464, 81] on div "Add Filter" at bounding box center [471, 79] width 33 height 10
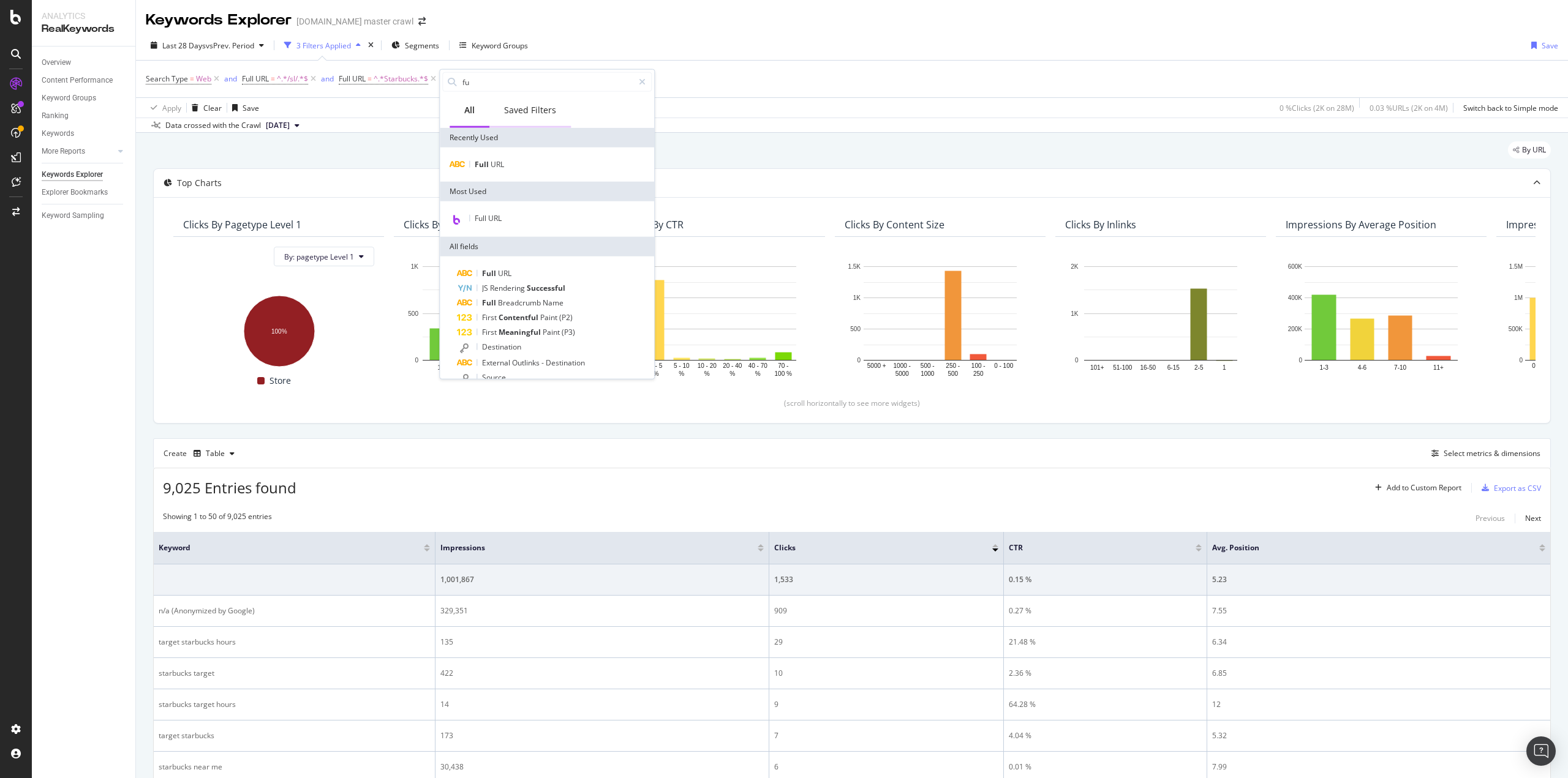
click at [515, 114] on div "Saved Filters" at bounding box center [530, 110] width 52 height 12
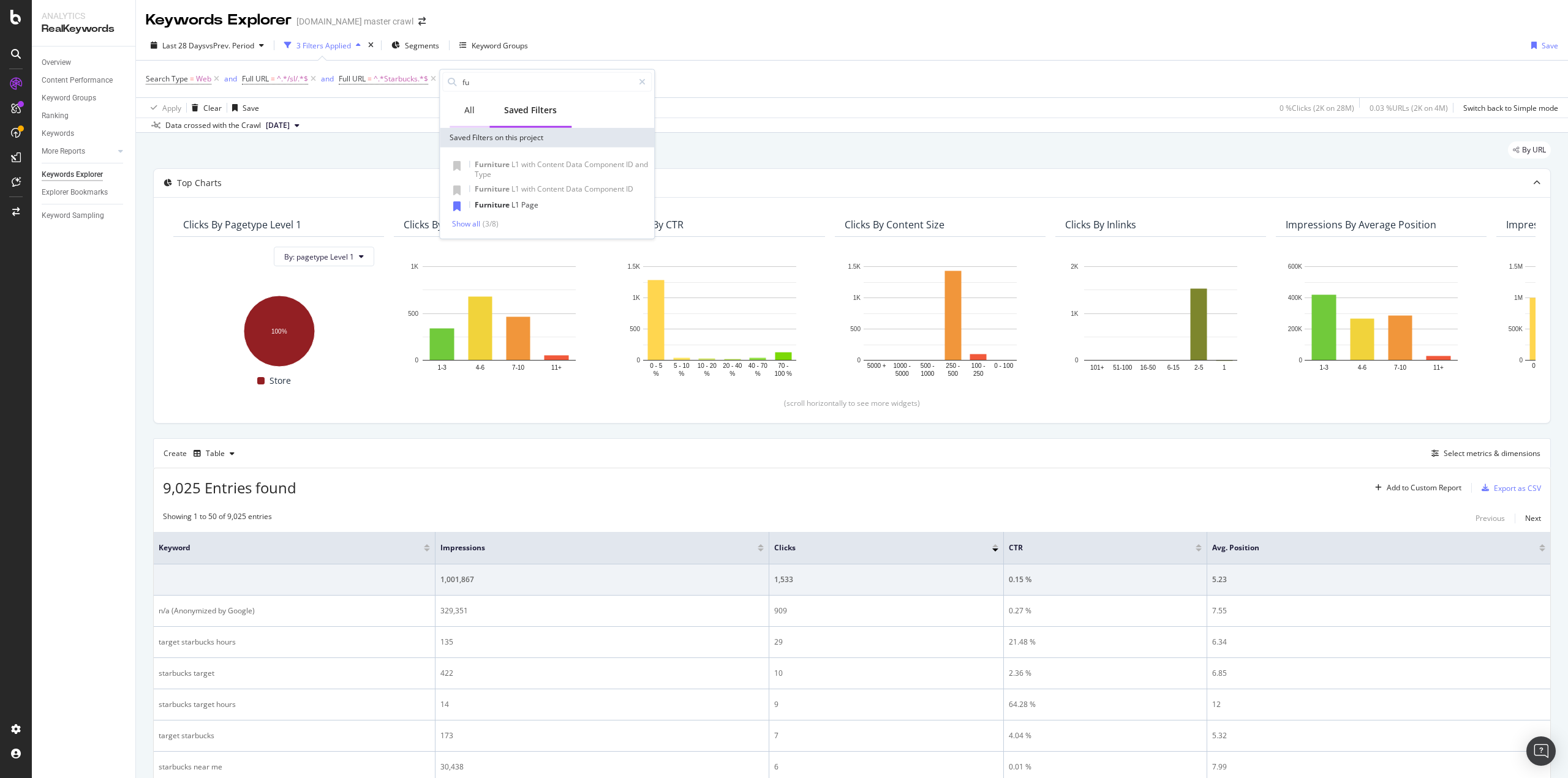
click at [467, 114] on div "All" at bounding box center [469, 110] width 10 height 12
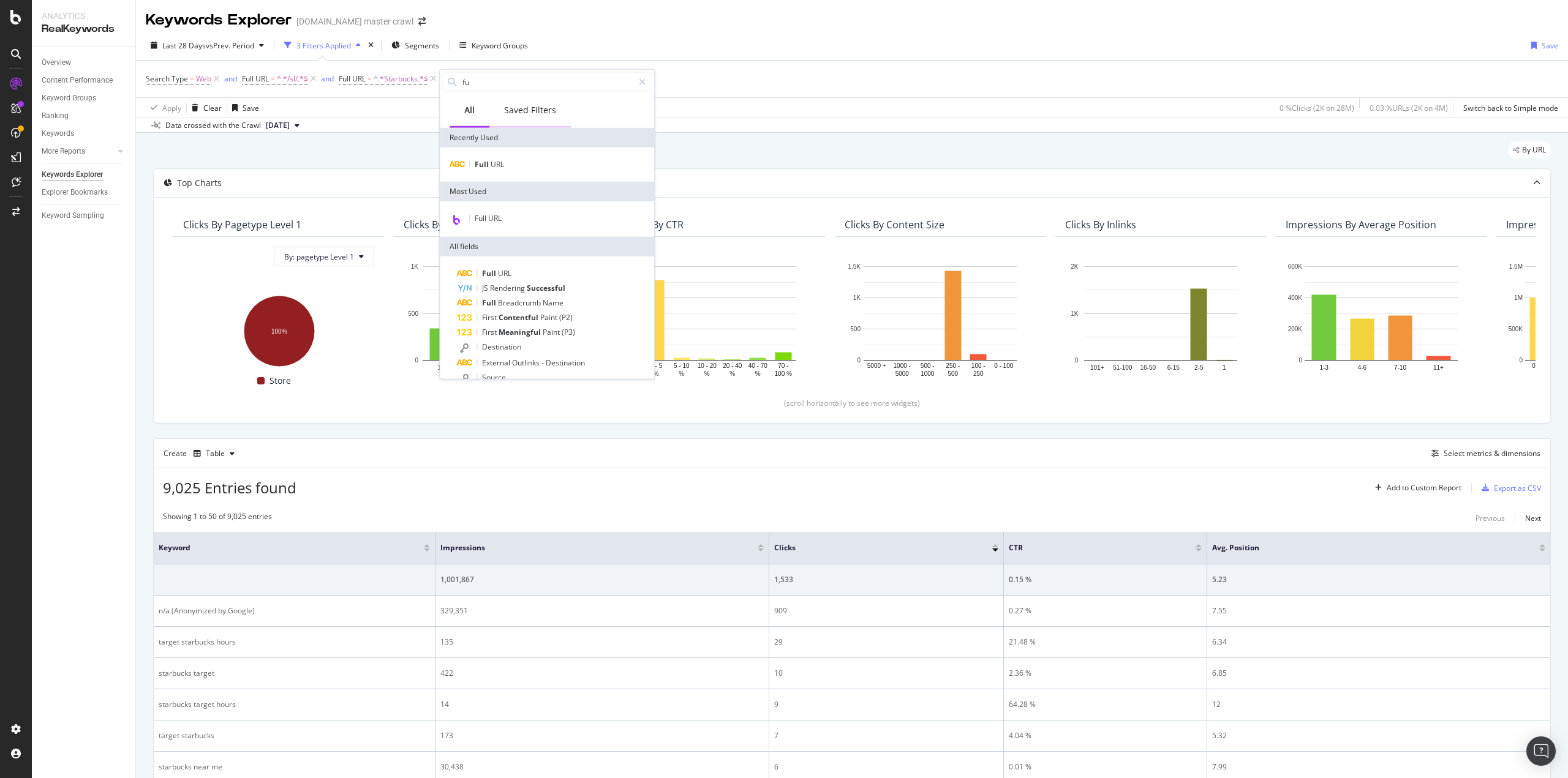
click at [523, 112] on div "Saved Filters" at bounding box center [530, 110] width 52 height 12
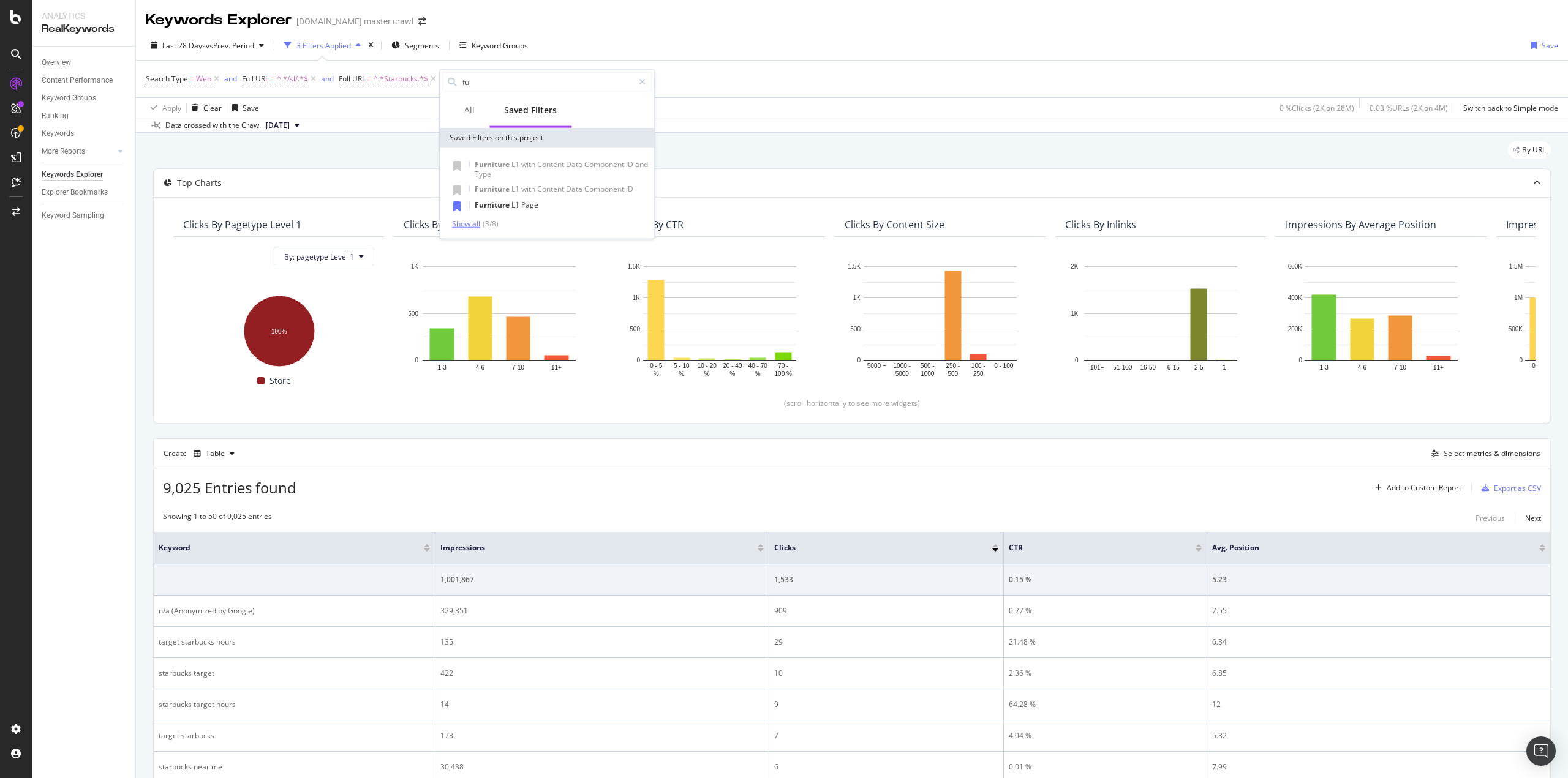
click at [459, 221] on div "Show all" at bounding box center [466, 224] width 28 height 9
click at [471, 300] on div "Show less" at bounding box center [469, 302] width 34 height 9
click at [641, 80] on icon at bounding box center [642, 81] width 7 height 9
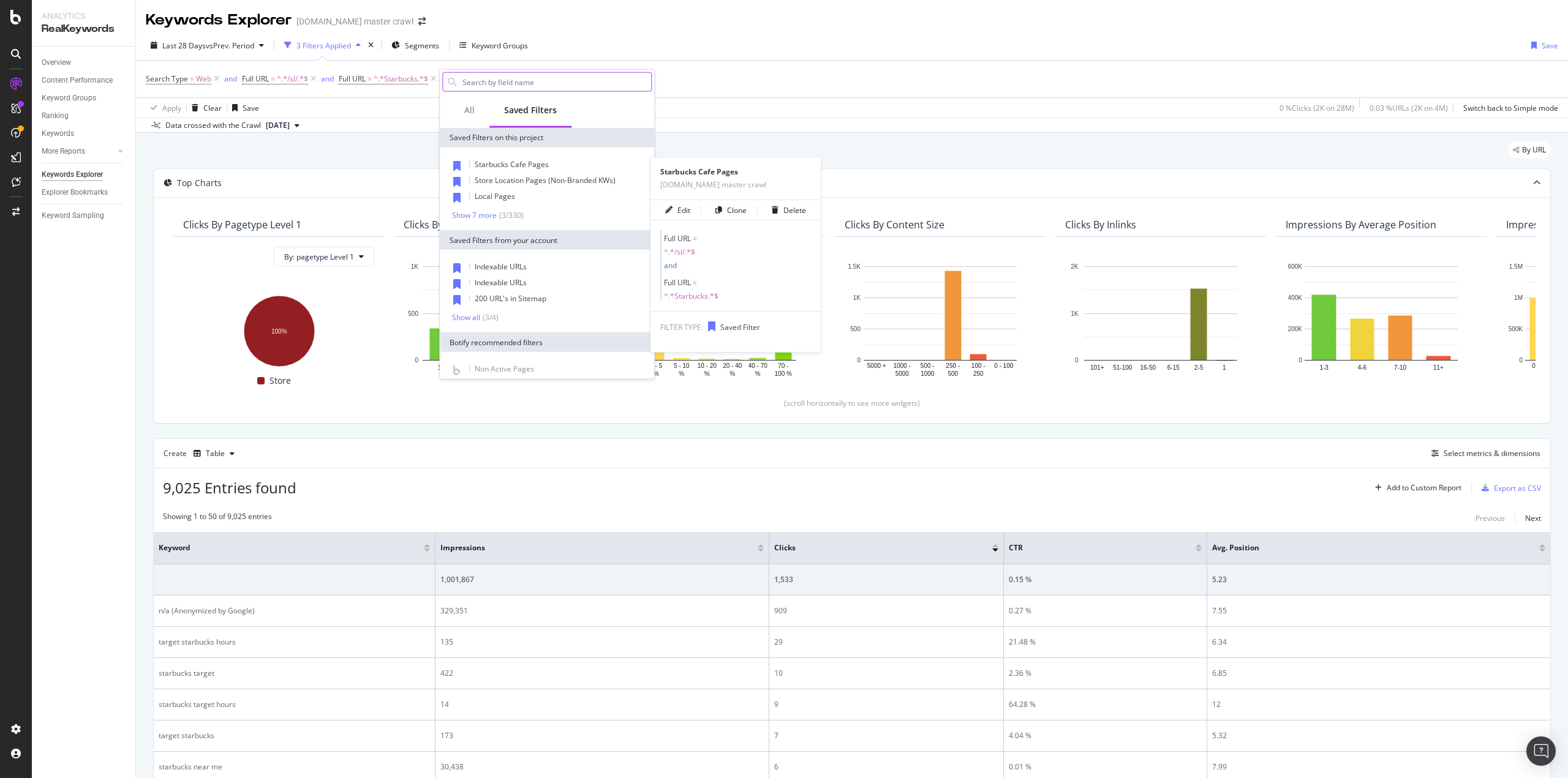
click at [483, 161] on span "Starbucks Cafe Pages" at bounding box center [512, 164] width 75 height 10
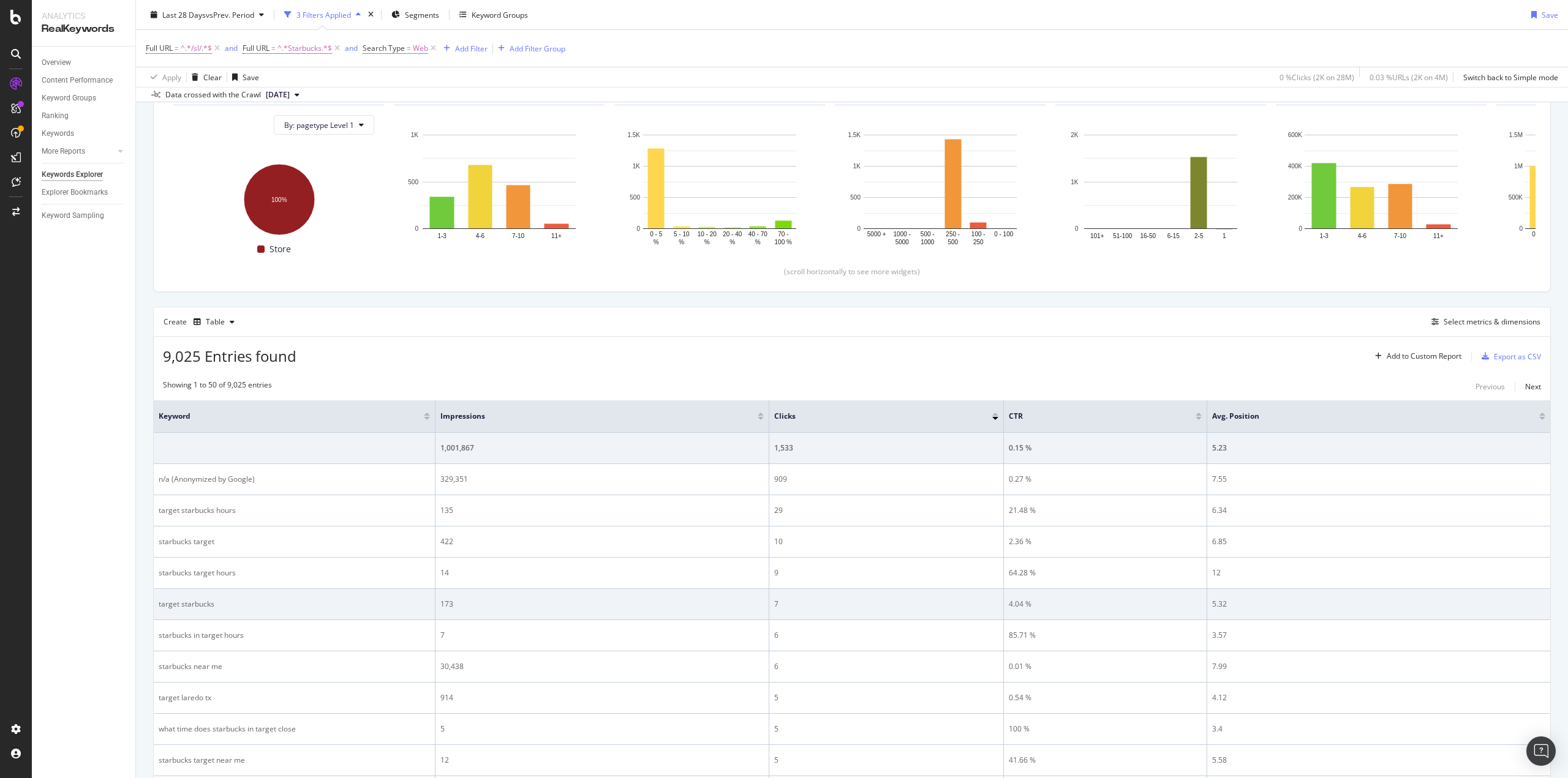
scroll to position [151, 0]
